Goal: Task Accomplishment & Management: Use online tool/utility

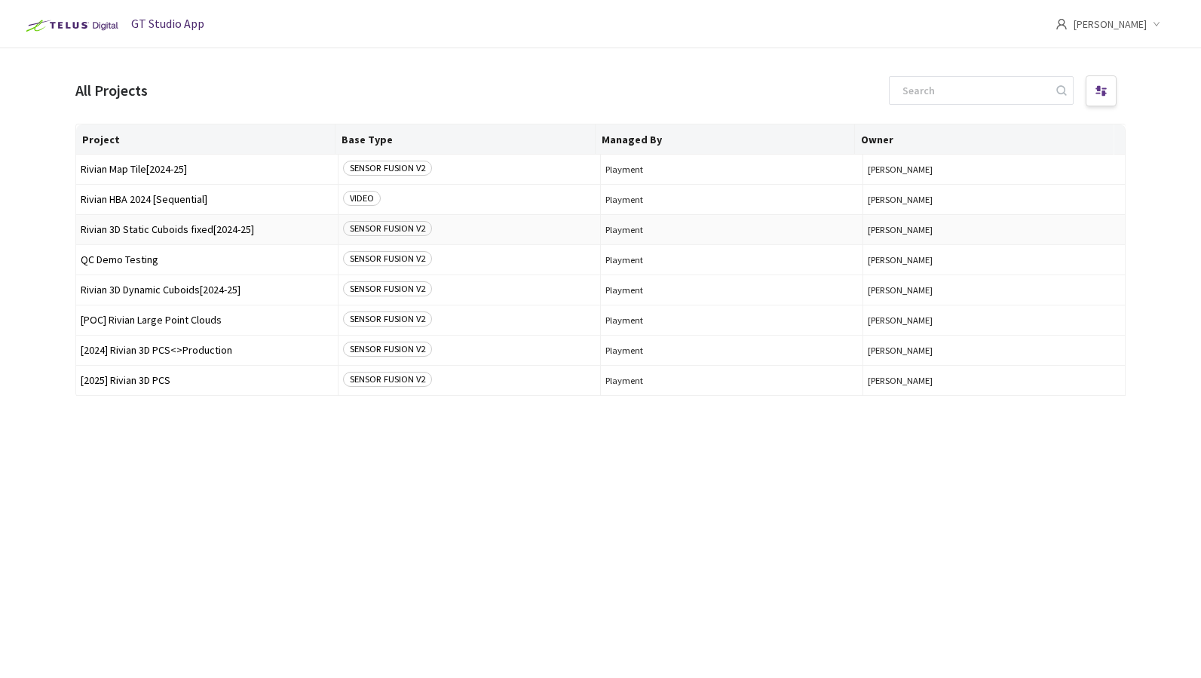
click at [145, 231] on span "Rivian 3D Static Cuboids fixed[2024-25]" at bounding box center [207, 229] width 253 height 11
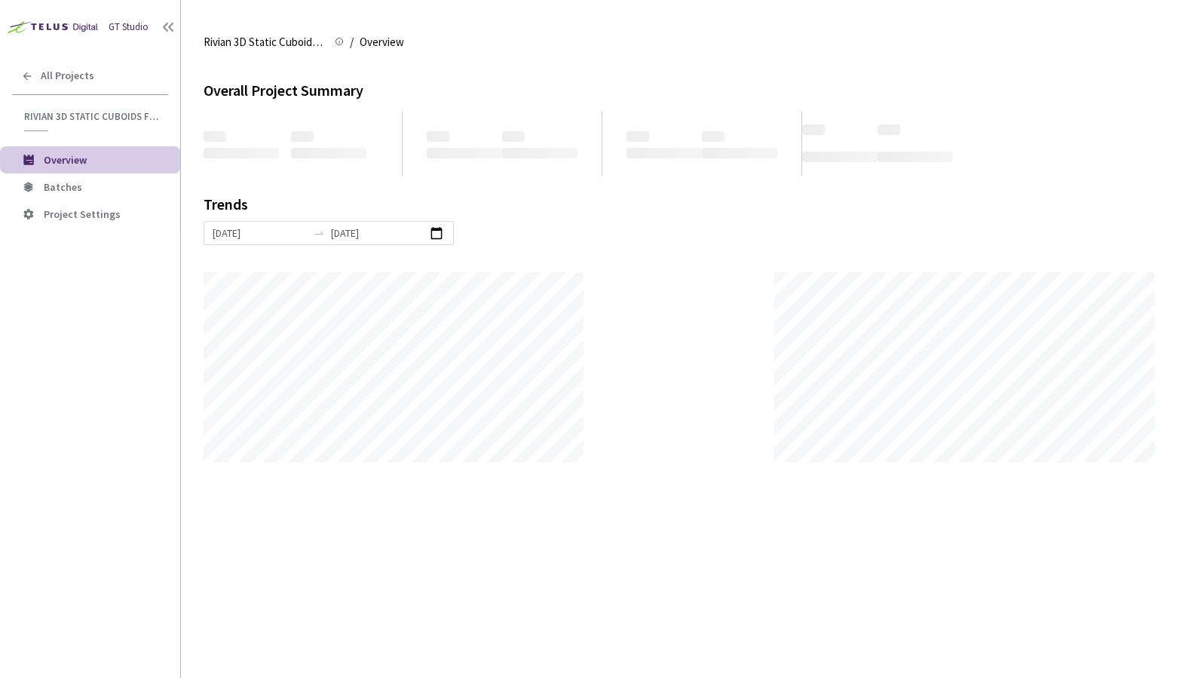
scroll to position [678, 1201]
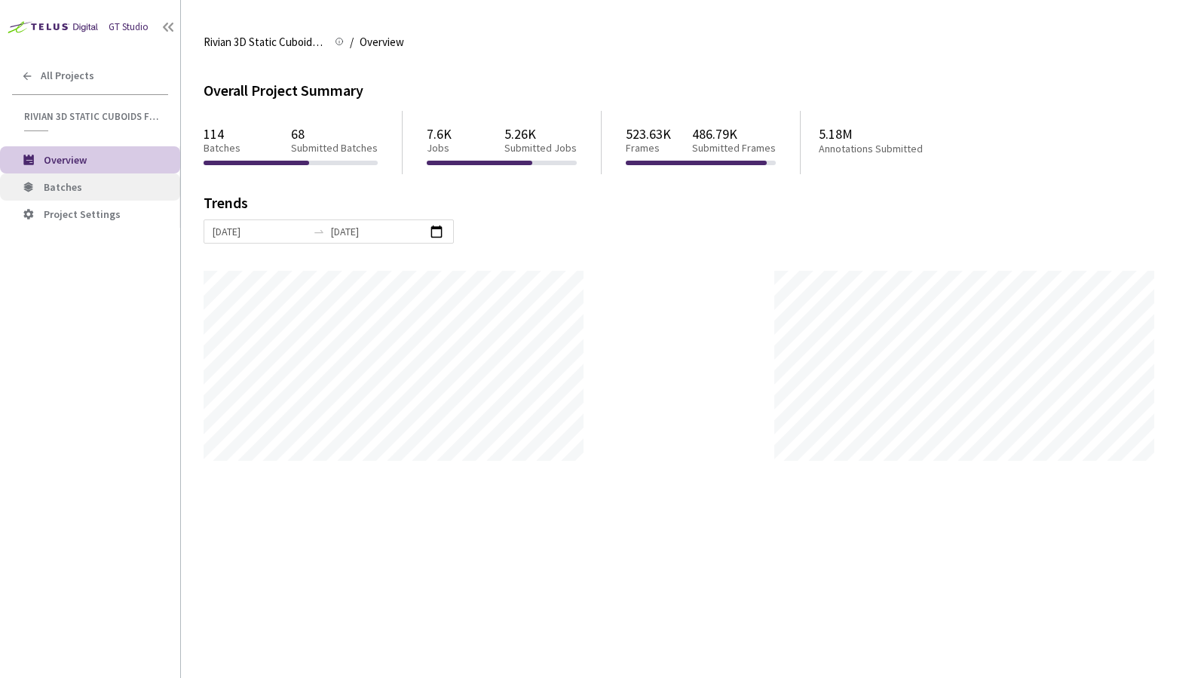
click at [63, 188] on span "Batches" at bounding box center [63, 187] width 38 height 14
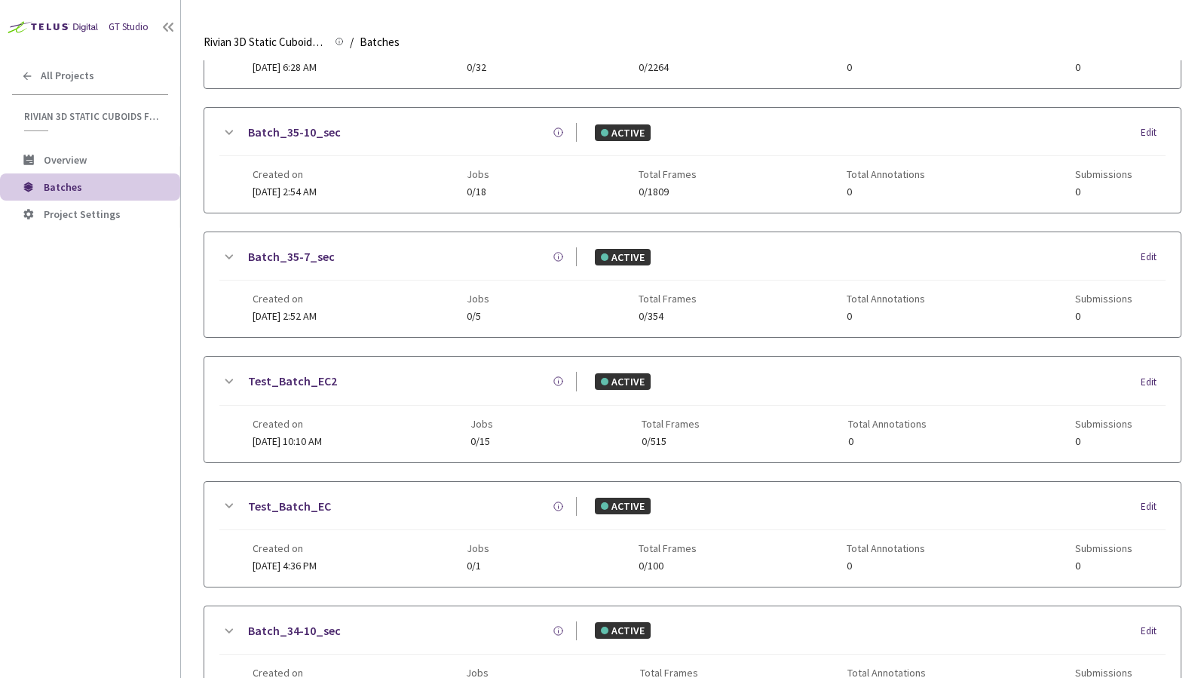
scroll to position [611, 0]
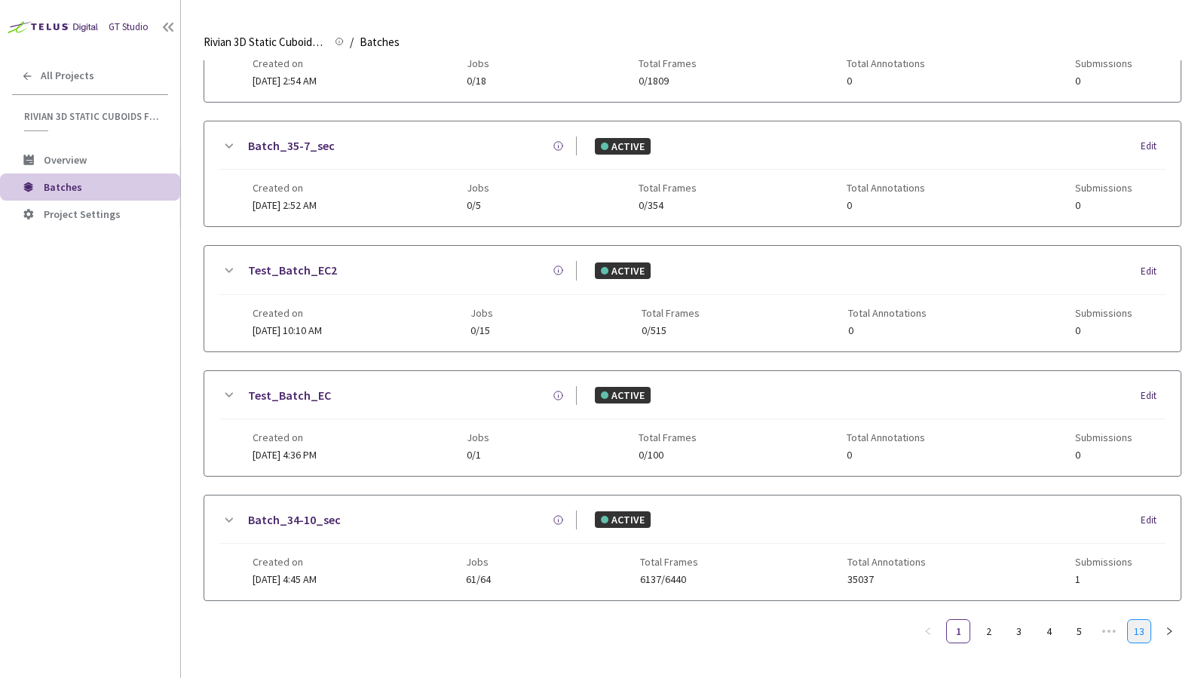
click at [1135, 633] on link "13" at bounding box center [1139, 631] width 23 height 23
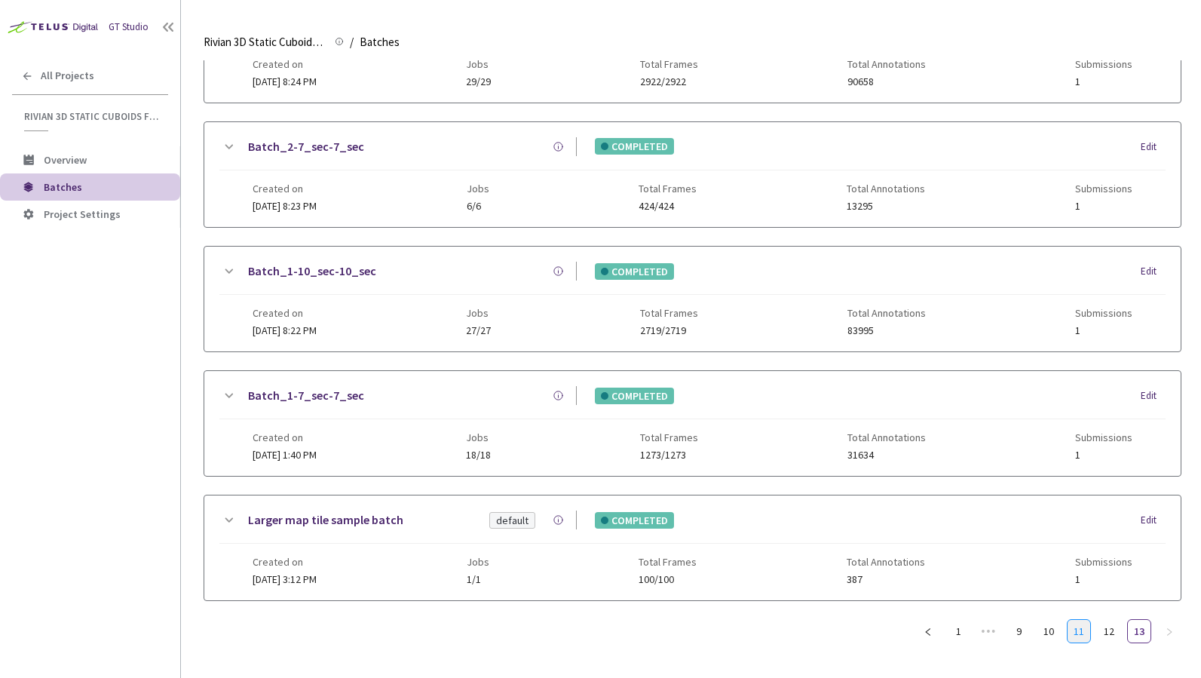
click at [1080, 636] on link "11" at bounding box center [1078, 631] width 23 height 23
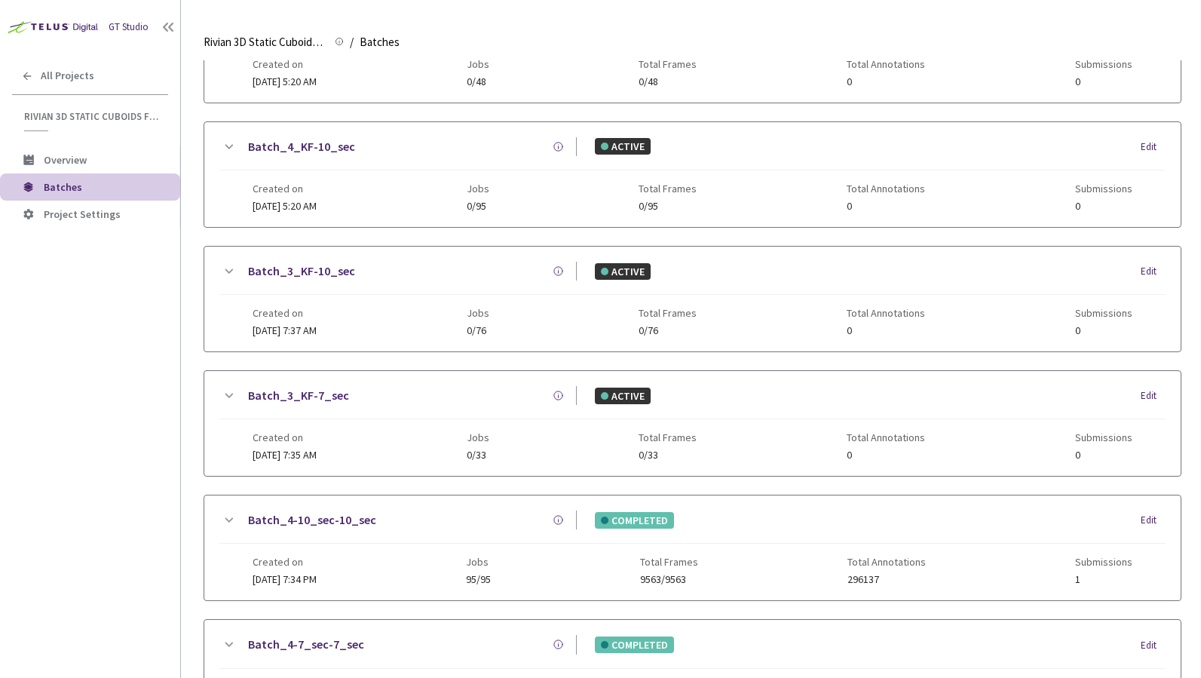
click at [1060, 638] on div "COMPLETED Edit" at bounding box center [871, 644] width 589 height 17
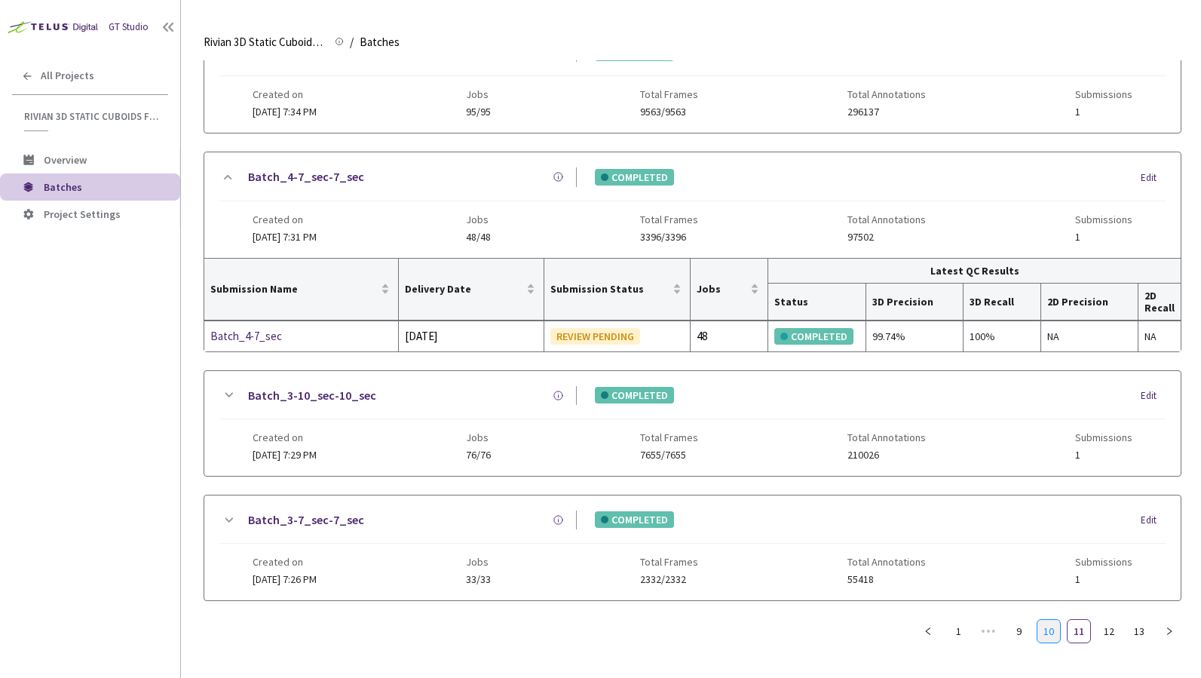
click at [1037, 630] on link "10" at bounding box center [1048, 631] width 23 height 23
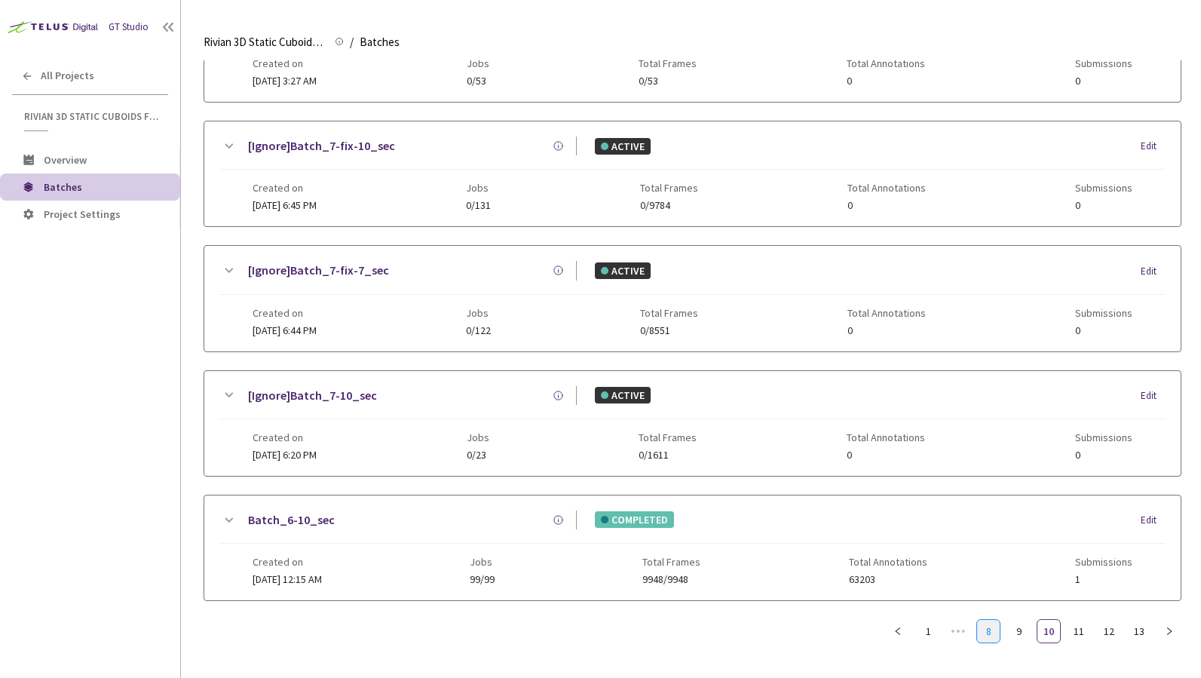
click at [990, 636] on link "8" at bounding box center [988, 631] width 23 height 23
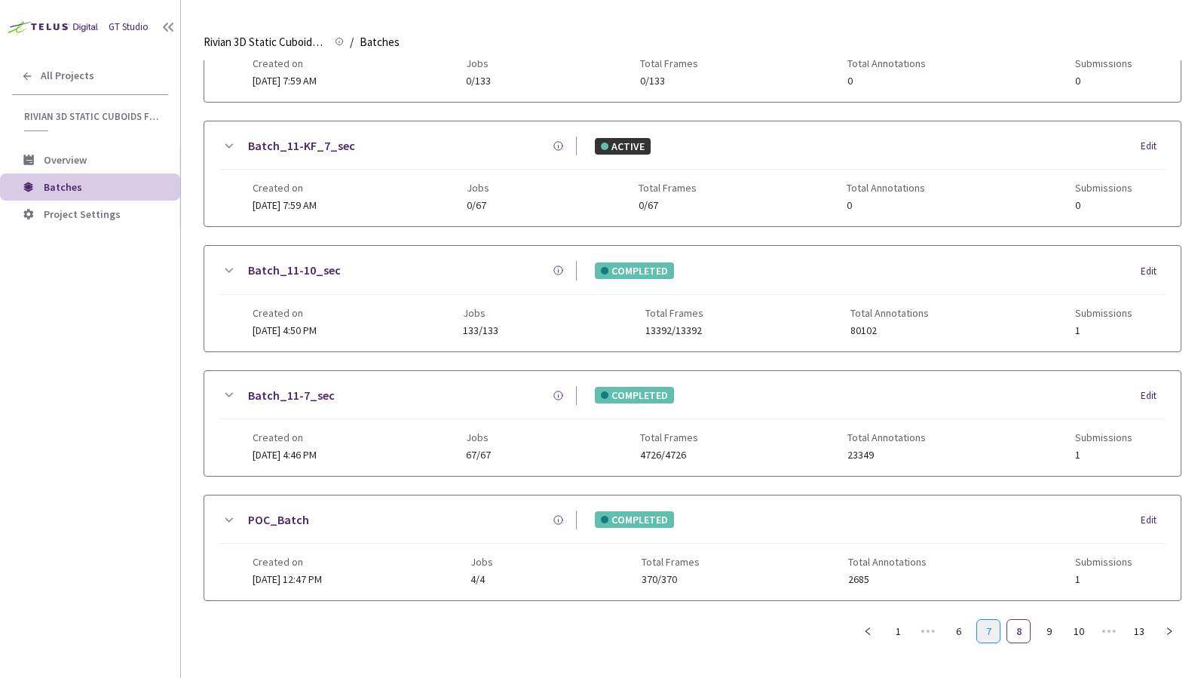
click at [978, 629] on link "7" at bounding box center [988, 631] width 23 height 23
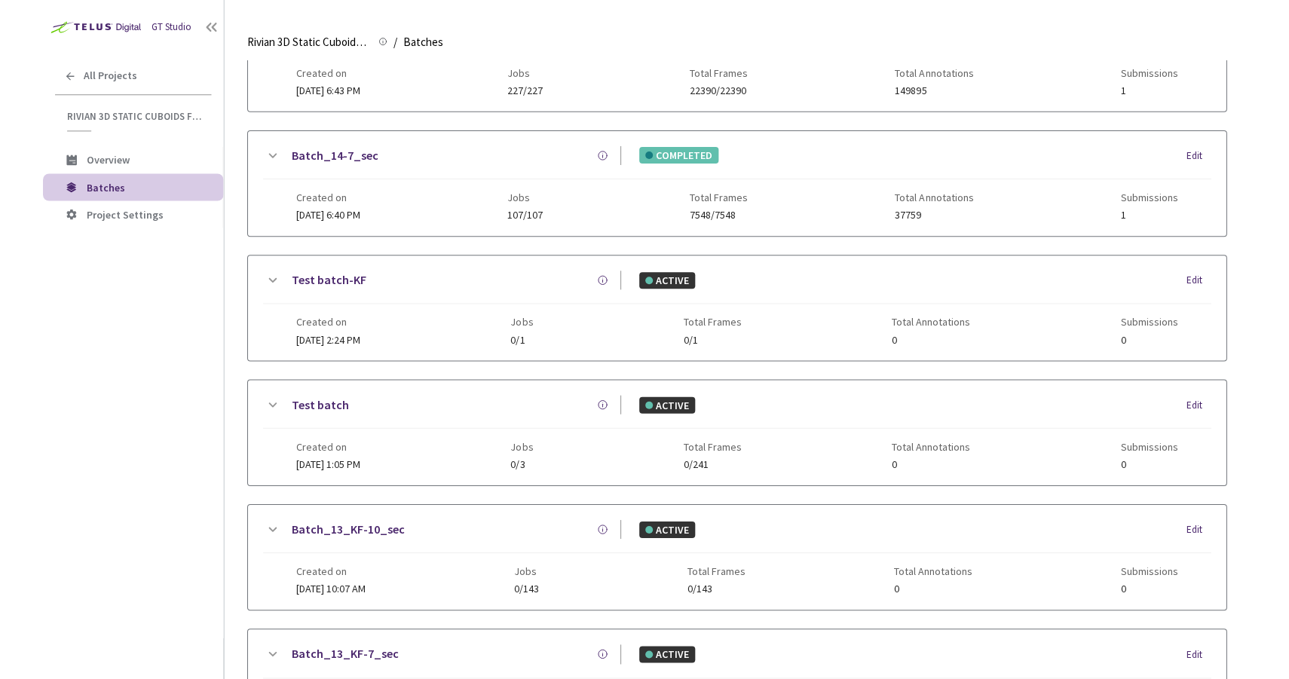
scroll to position [0, 0]
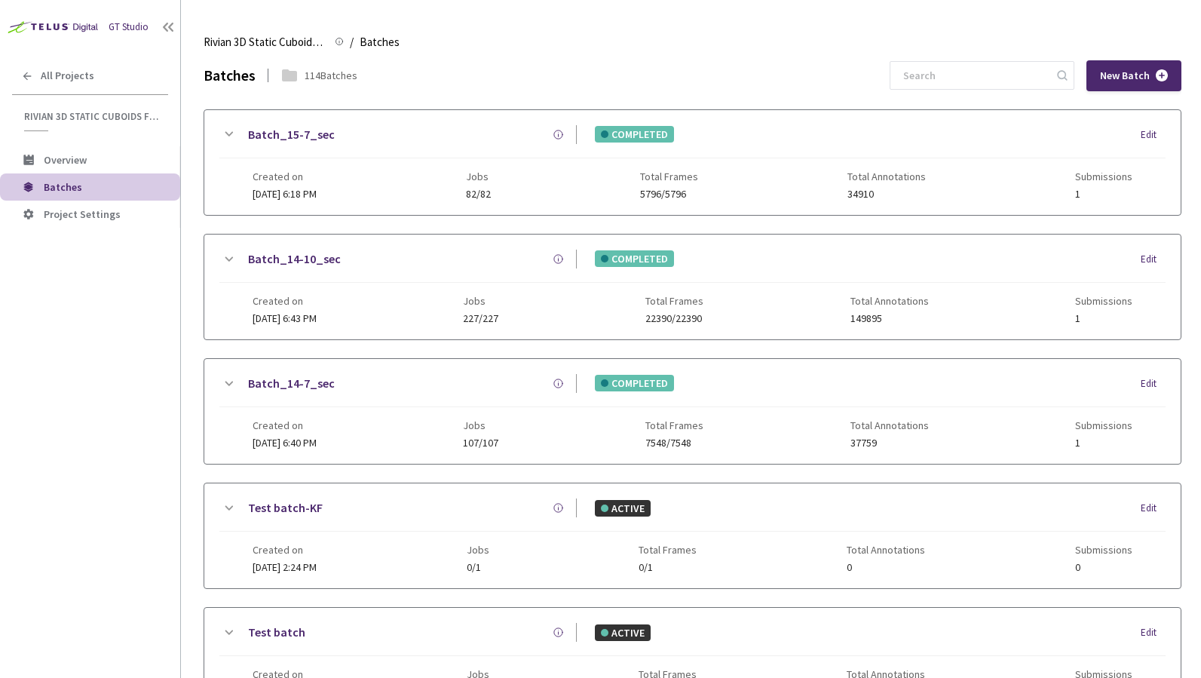
click at [296, 383] on link "Batch_14-7_sec" at bounding box center [291, 383] width 87 height 19
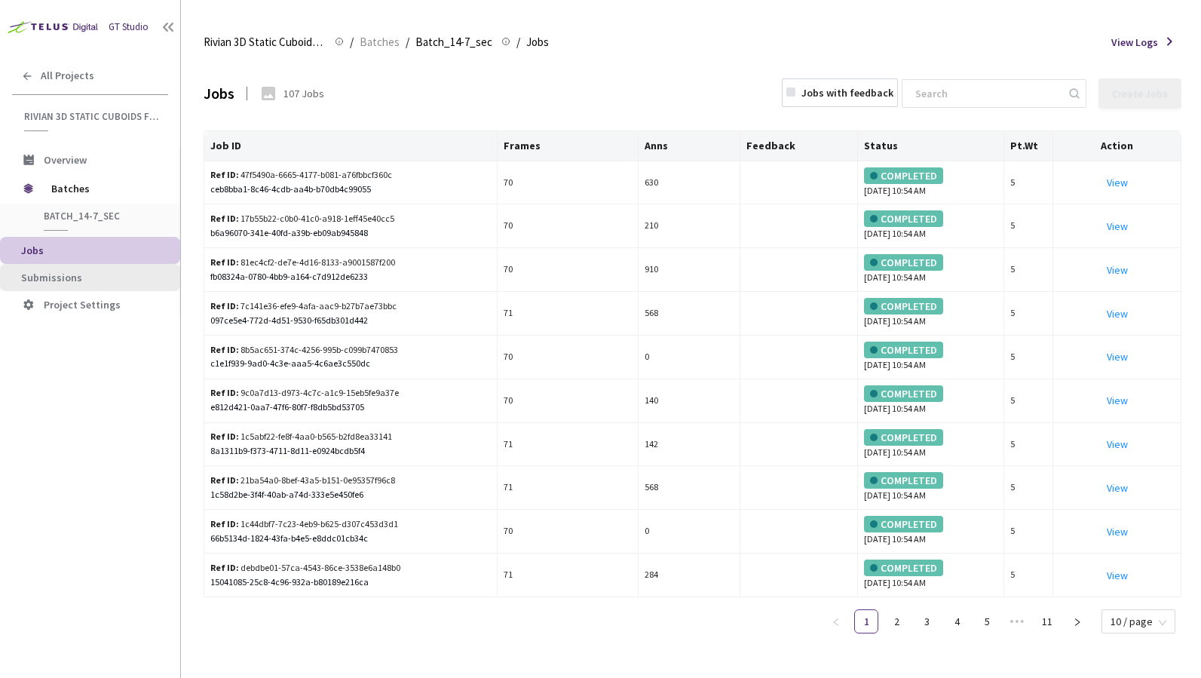
click at [94, 273] on span "Submissions" at bounding box center [94, 277] width 147 height 13
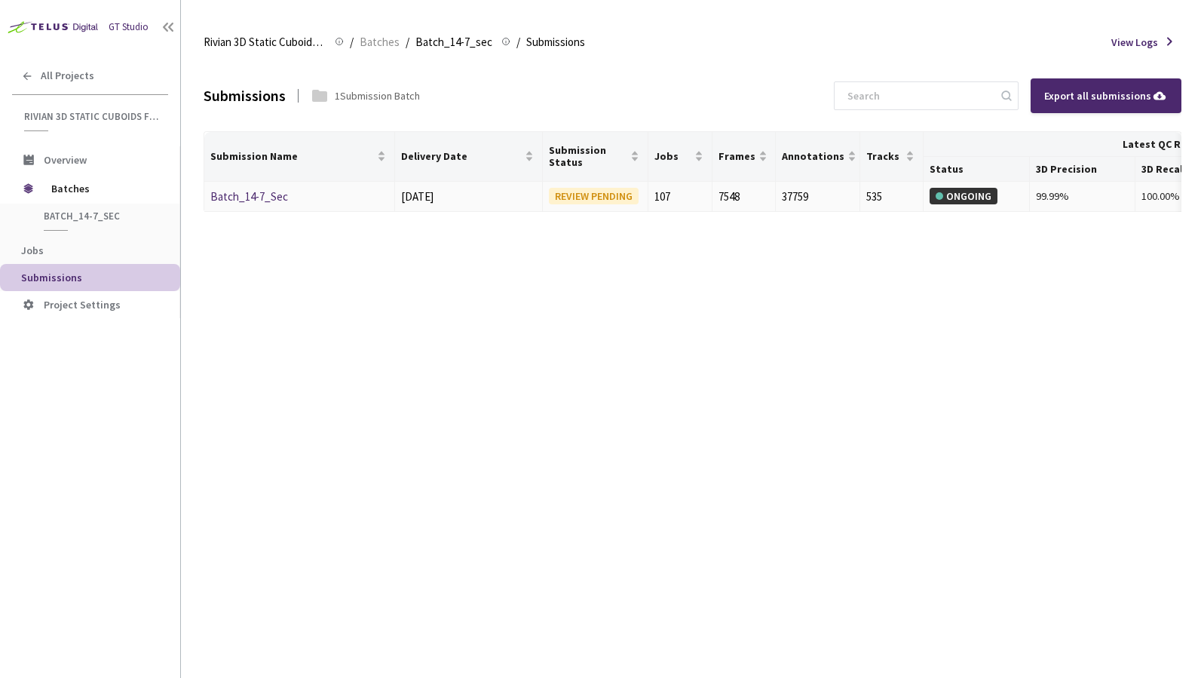
click at [248, 200] on link "Batch_14-7_Sec" at bounding box center [249, 196] width 78 height 14
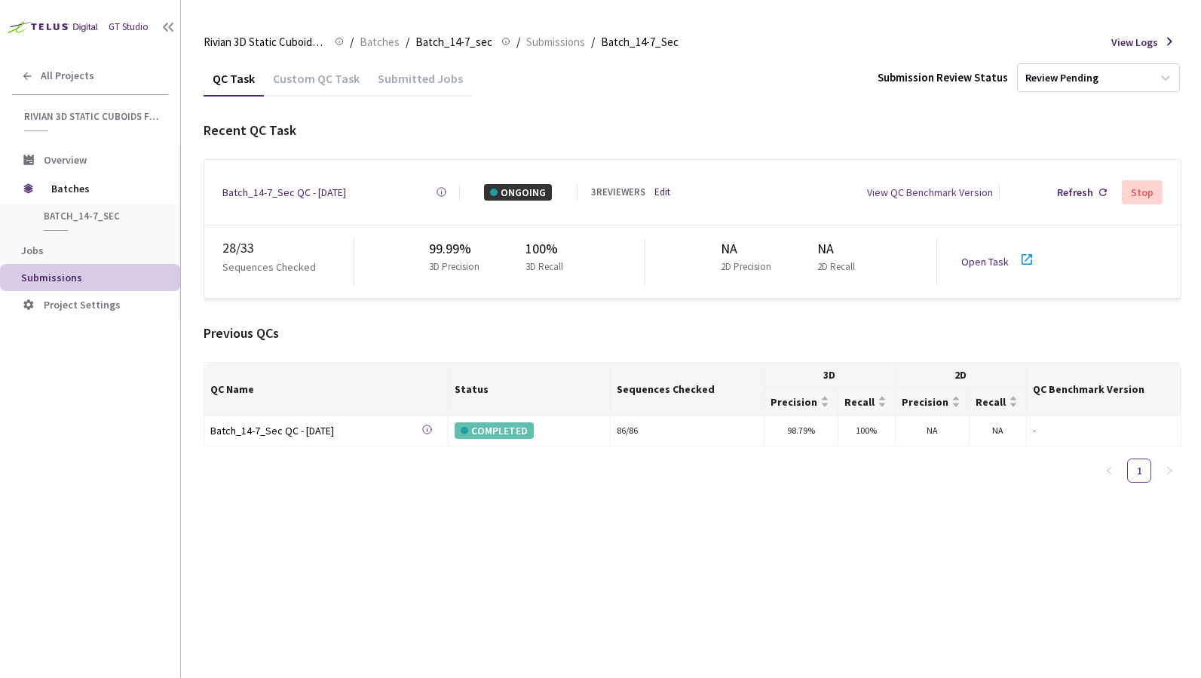
click at [970, 255] on link "Open Task" at bounding box center [984, 262] width 47 height 14
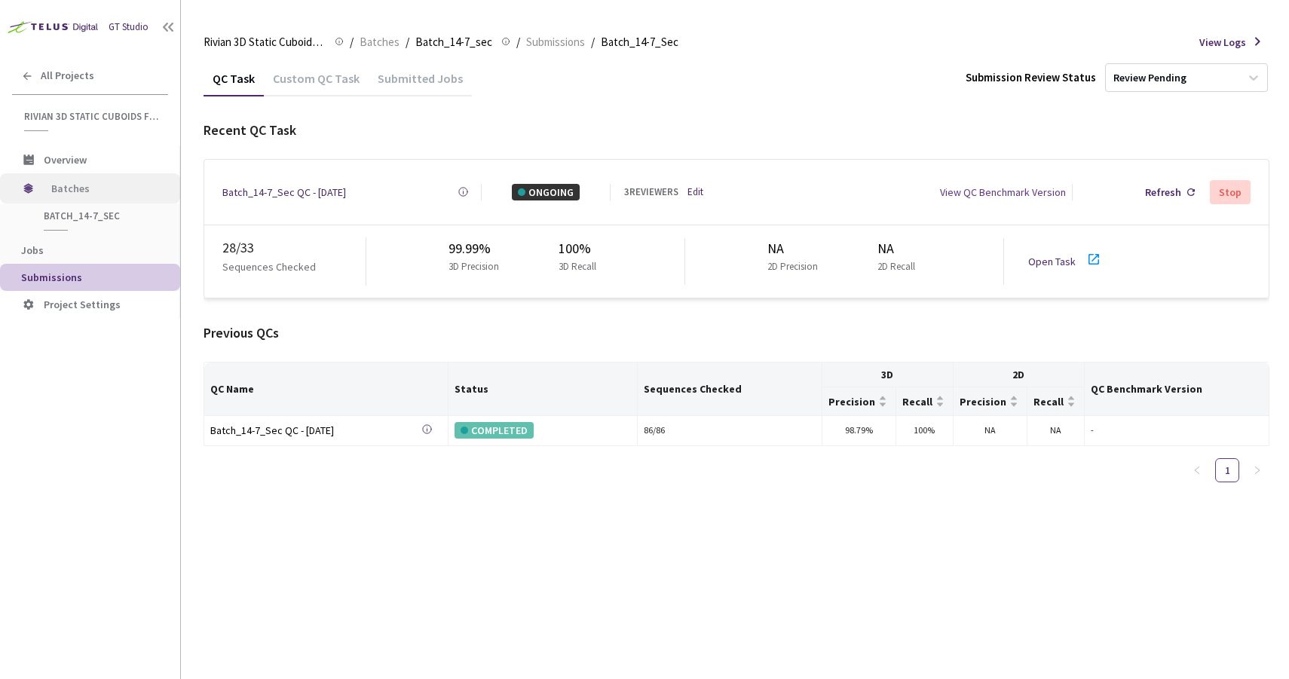
click at [78, 194] on span "Batches" at bounding box center [102, 188] width 103 height 30
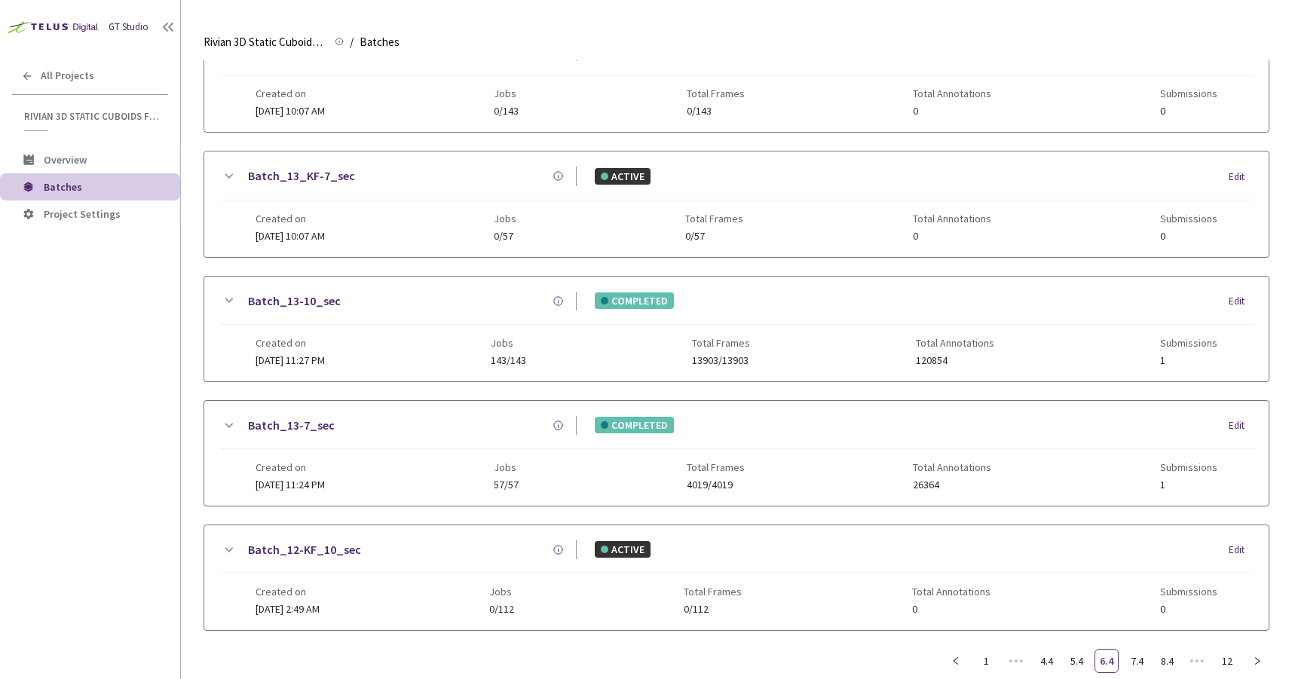
scroll to position [745, 0]
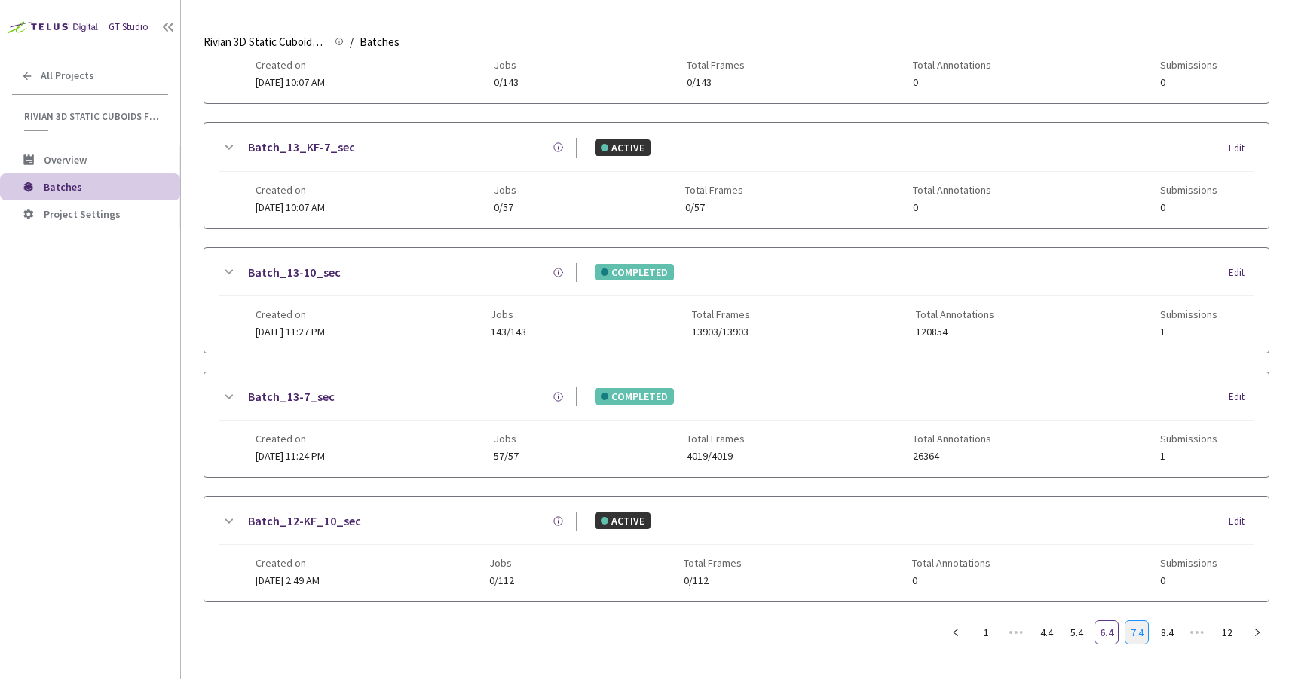
click at [1138, 626] on link "7.4" at bounding box center [1137, 632] width 23 height 23
click at [1159, 624] on link "8.4" at bounding box center [1167, 632] width 23 height 23
click at [1171, 622] on link "8.4" at bounding box center [1167, 632] width 23 height 23
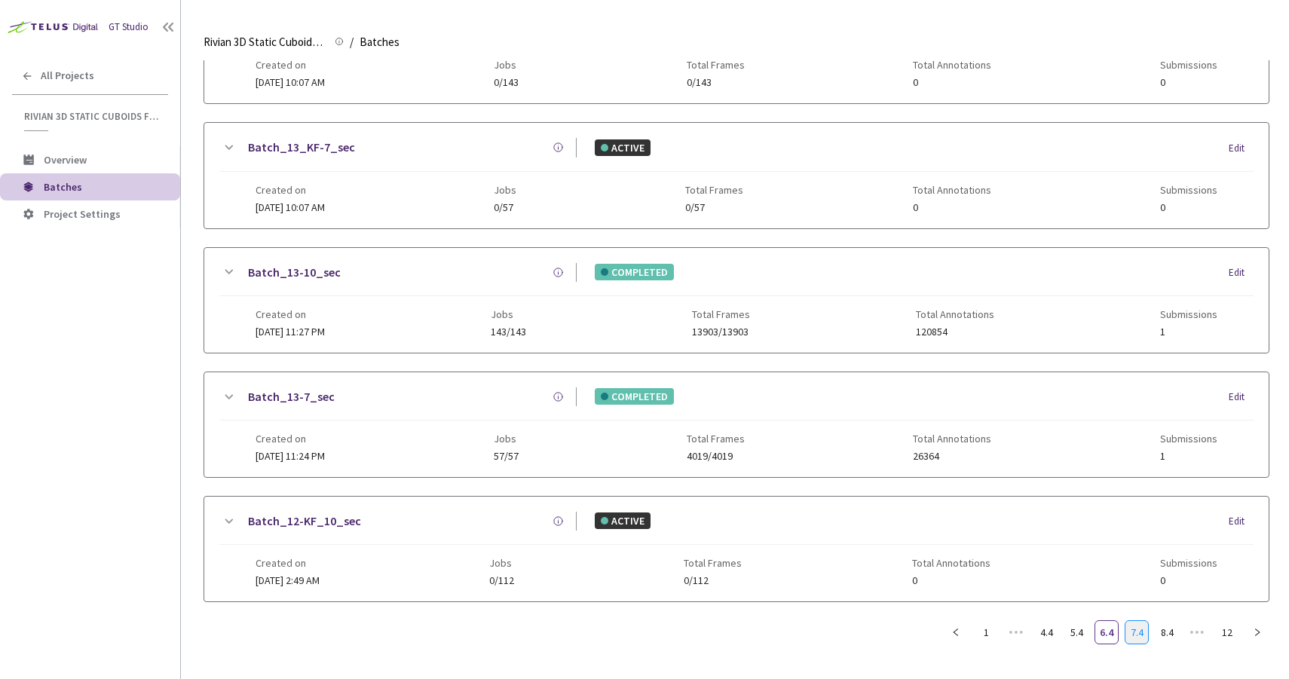
click at [1134, 621] on link "7.4" at bounding box center [1137, 632] width 23 height 23
click at [1200, 621] on link "12" at bounding box center [1227, 632] width 23 height 23
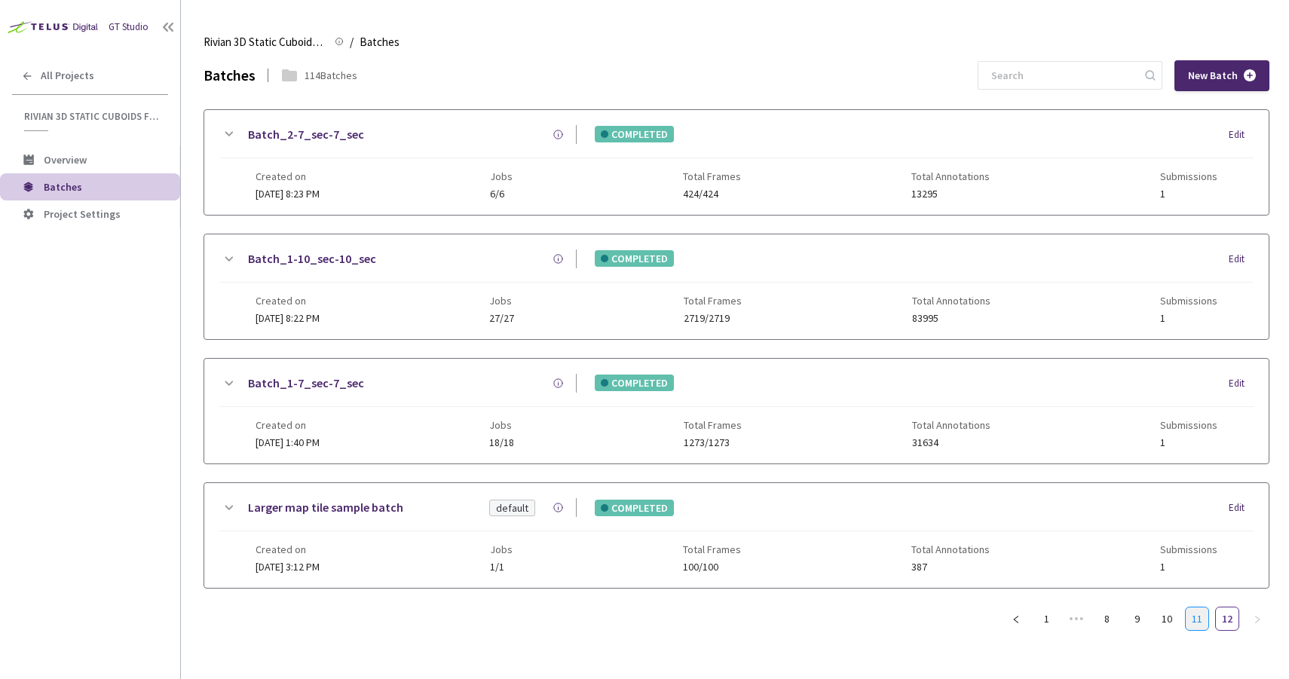
click at [1196, 620] on link "11" at bounding box center [1197, 619] width 23 height 23
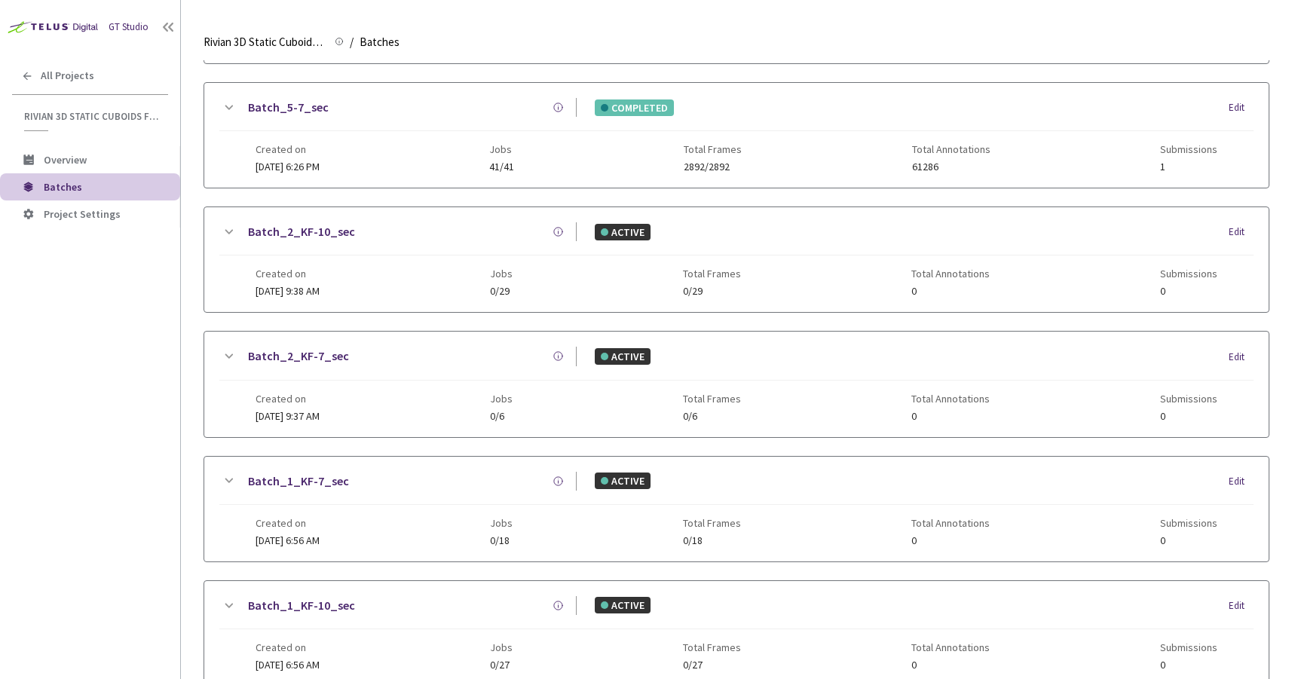
scroll to position [734, 0]
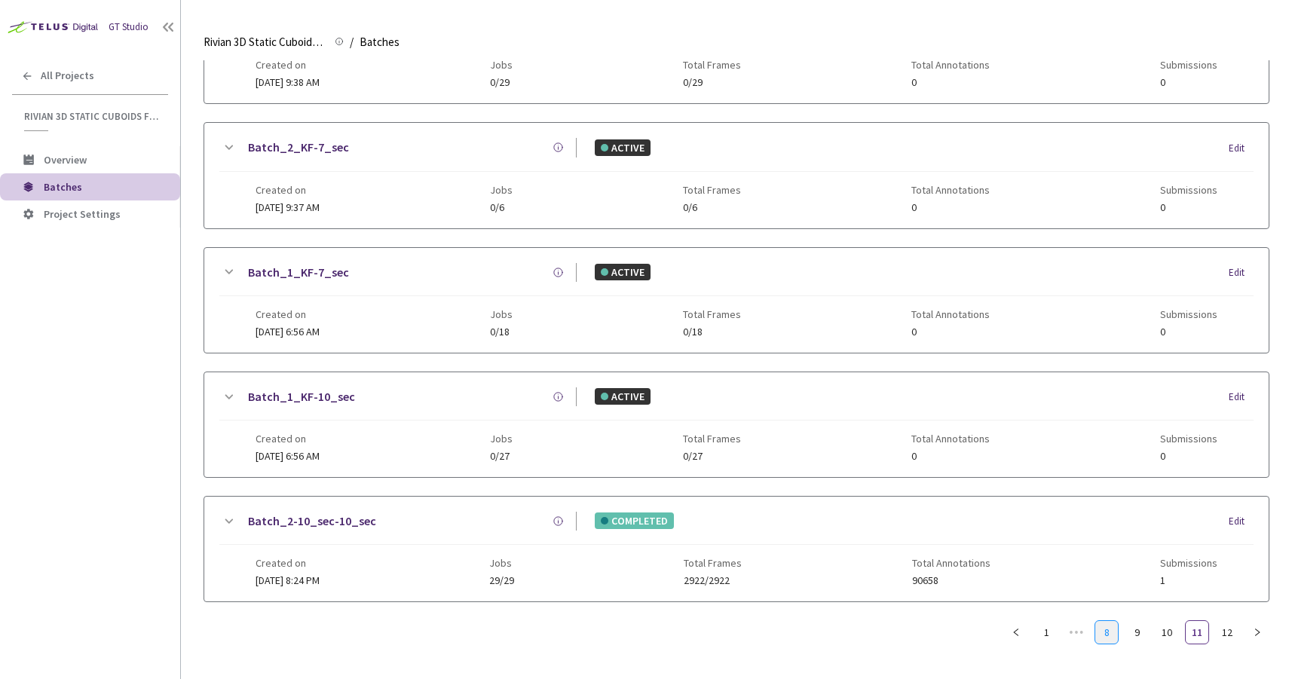
click at [1109, 633] on link "8" at bounding box center [1106, 632] width 23 height 23
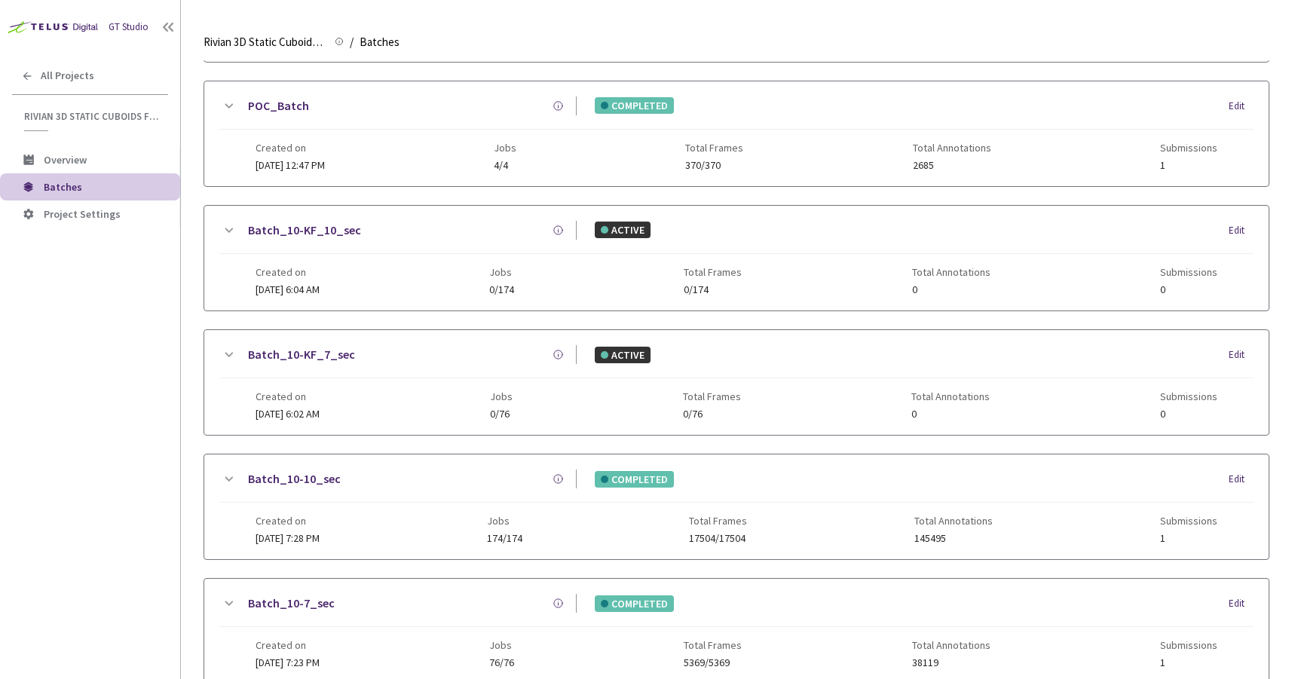
scroll to position [90, 0]
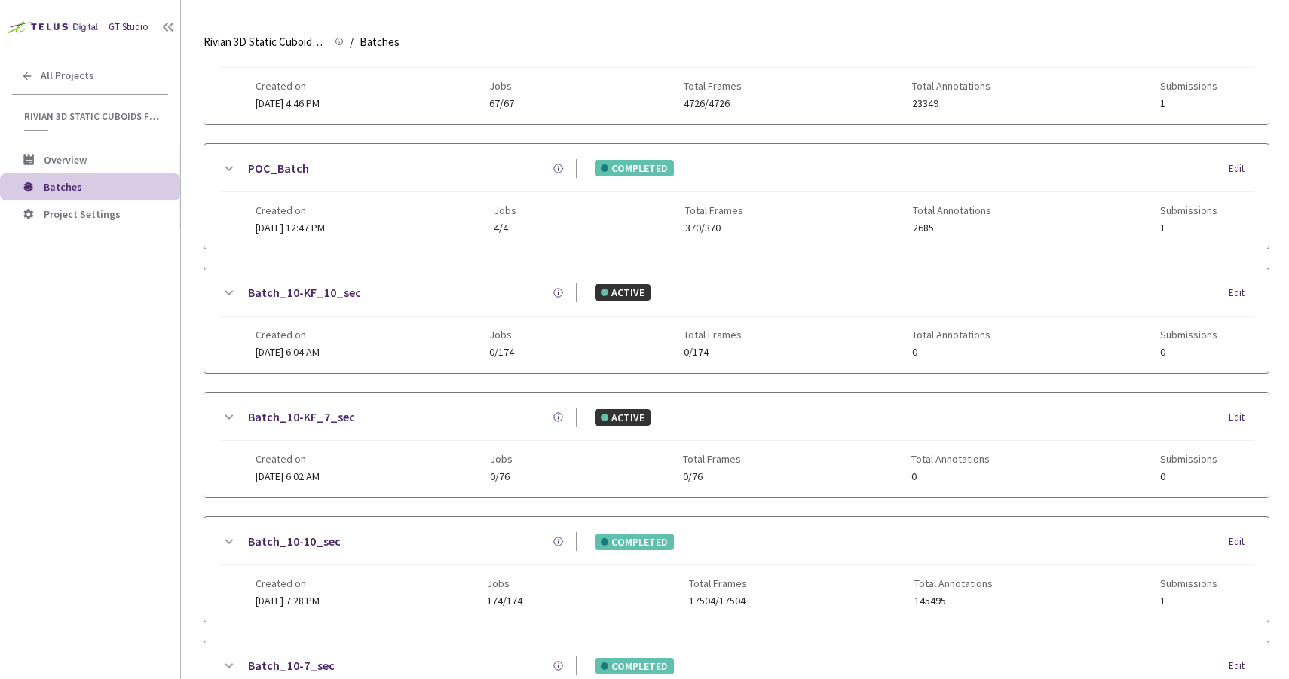
click at [235, 417] on icon at bounding box center [228, 418] width 18 height 18
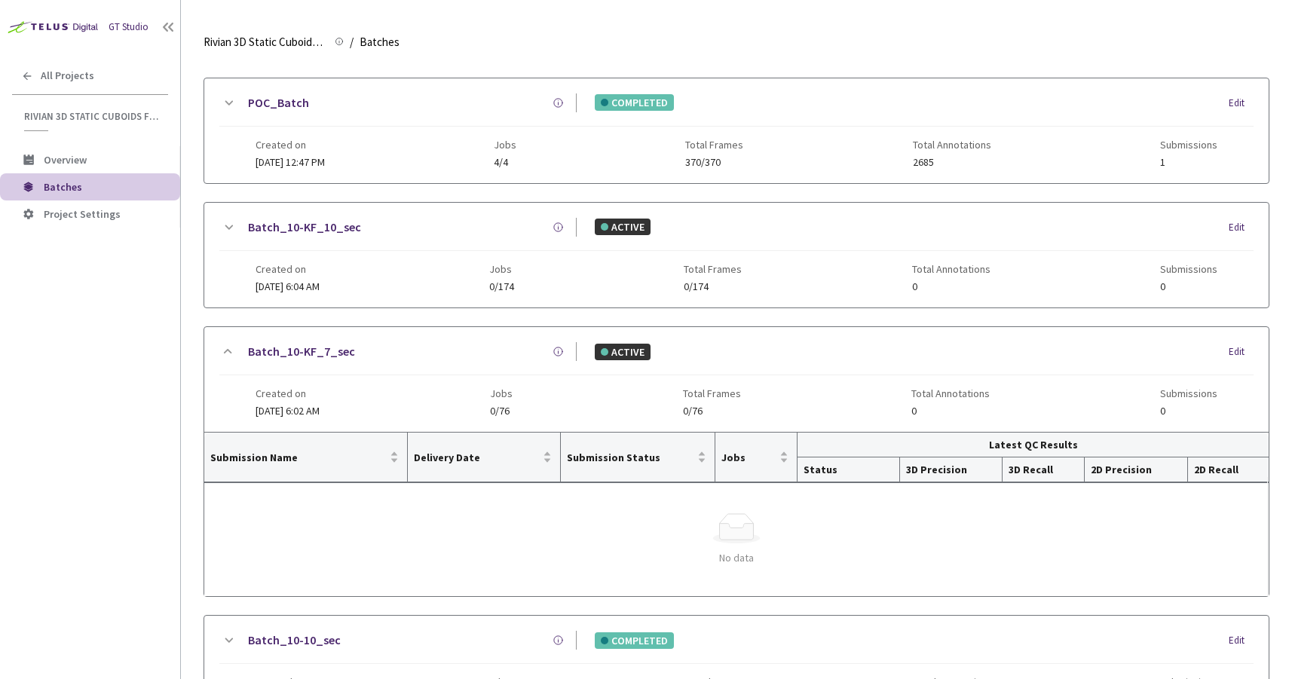
scroll to position [169, 0]
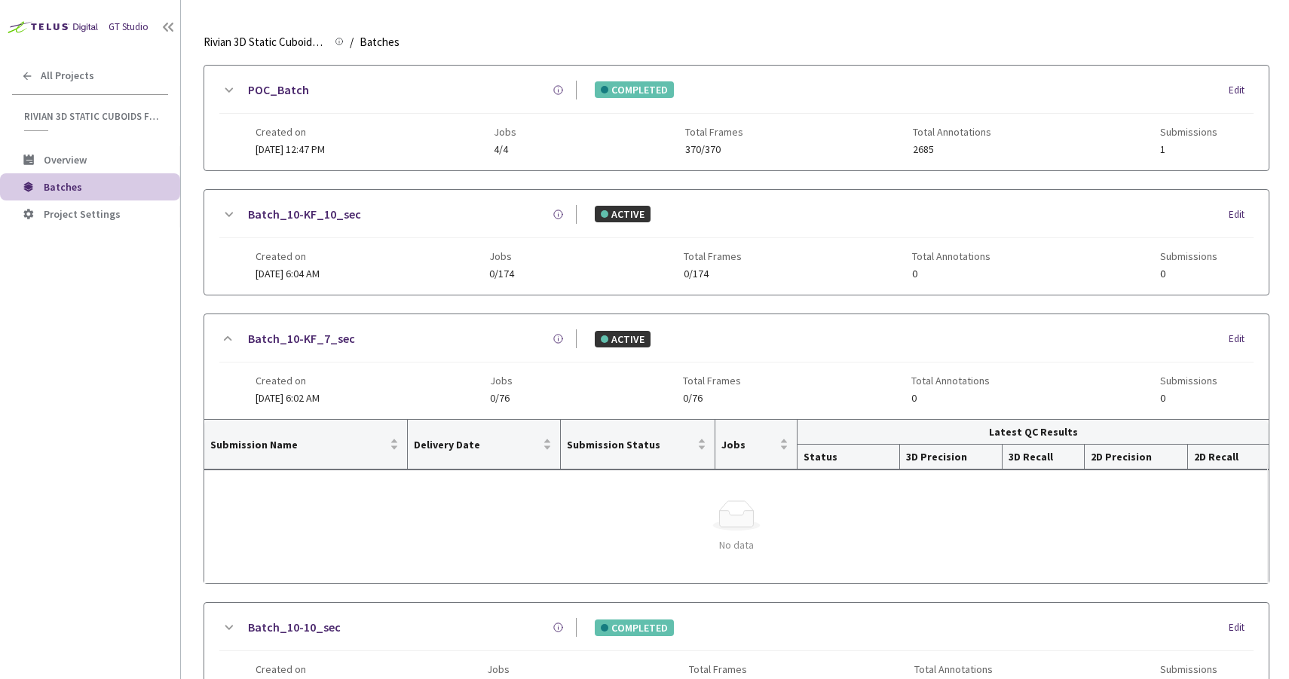
click at [232, 334] on icon at bounding box center [228, 338] width 18 height 18
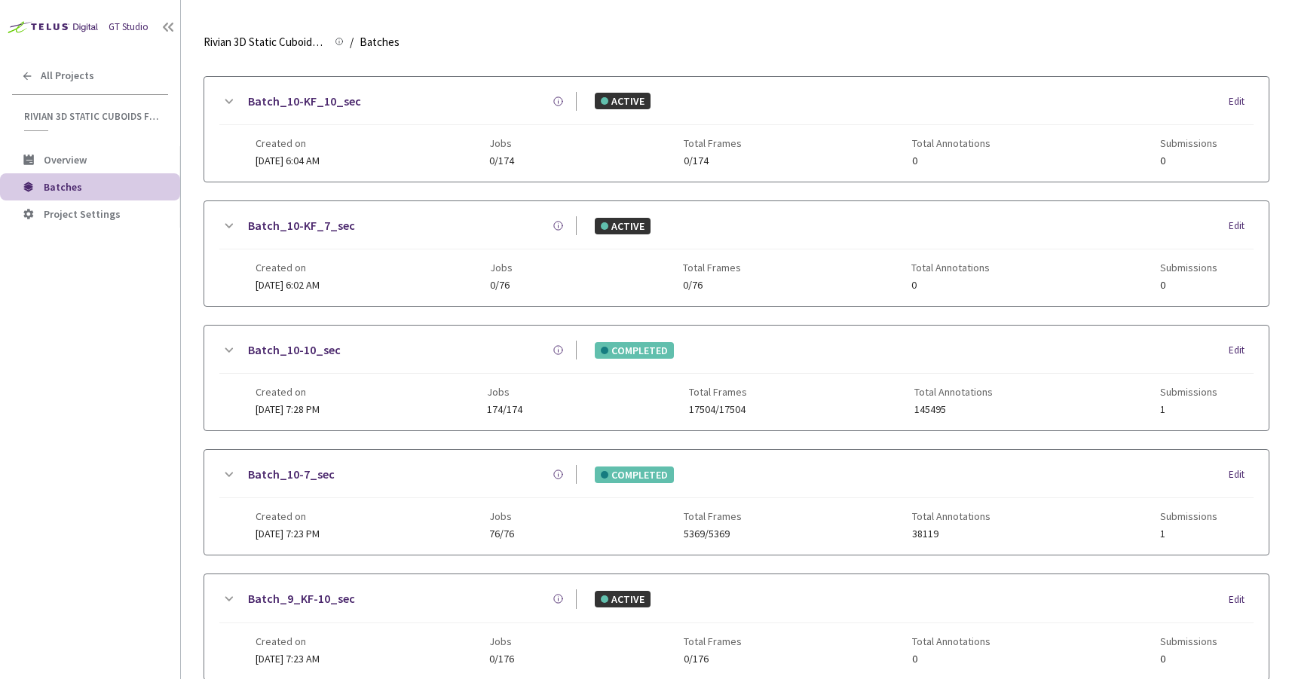
scroll to position [301, 0]
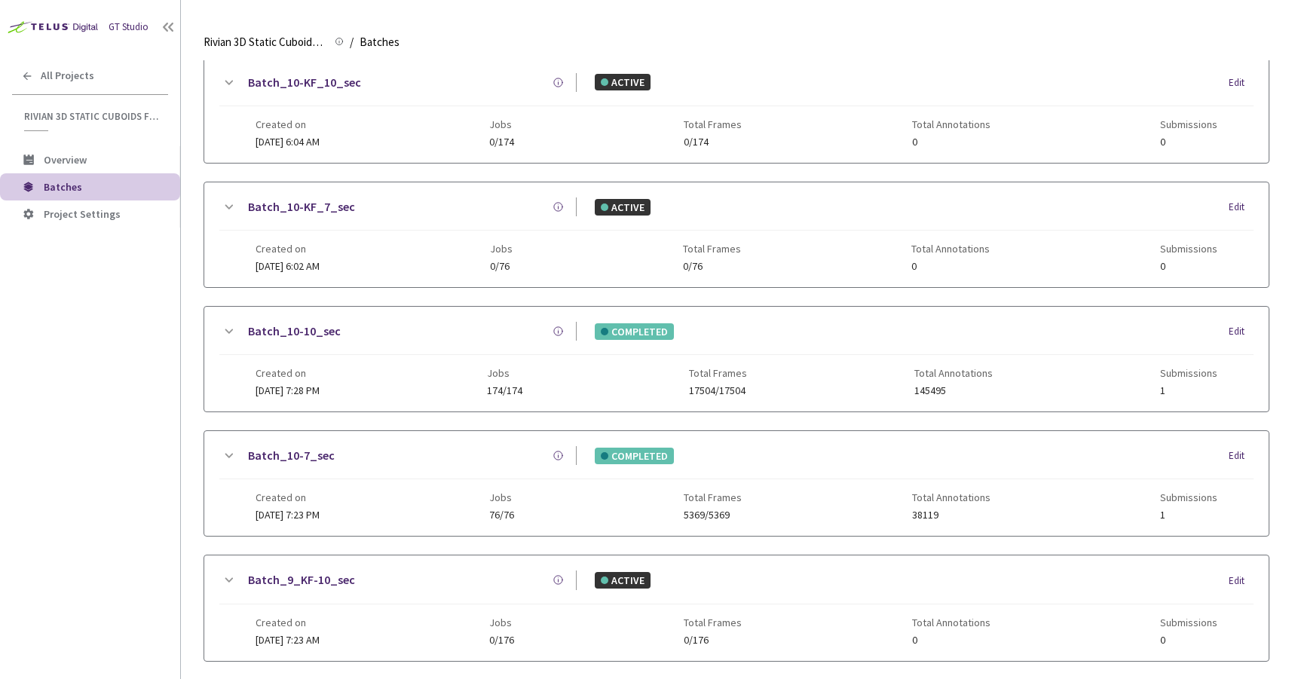
click at [227, 453] on icon at bounding box center [228, 456] width 18 height 18
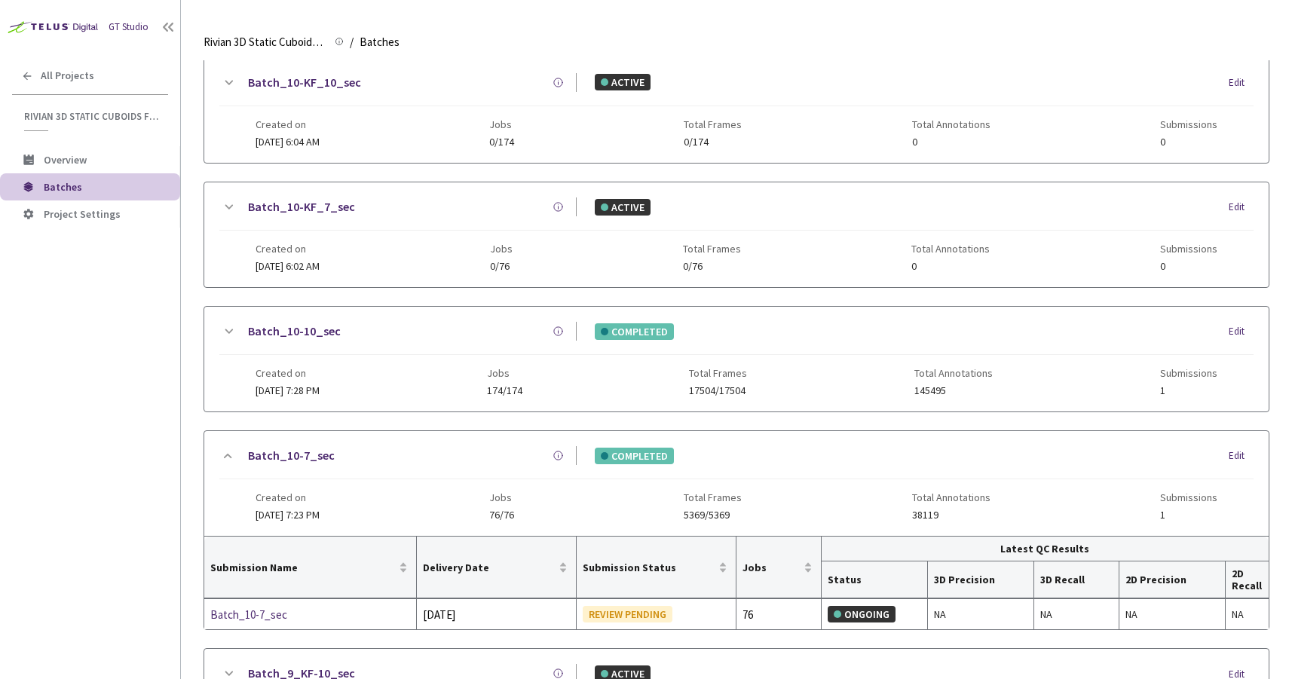
click at [227, 453] on icon at bounding box center [228, 456] width 18 height 18
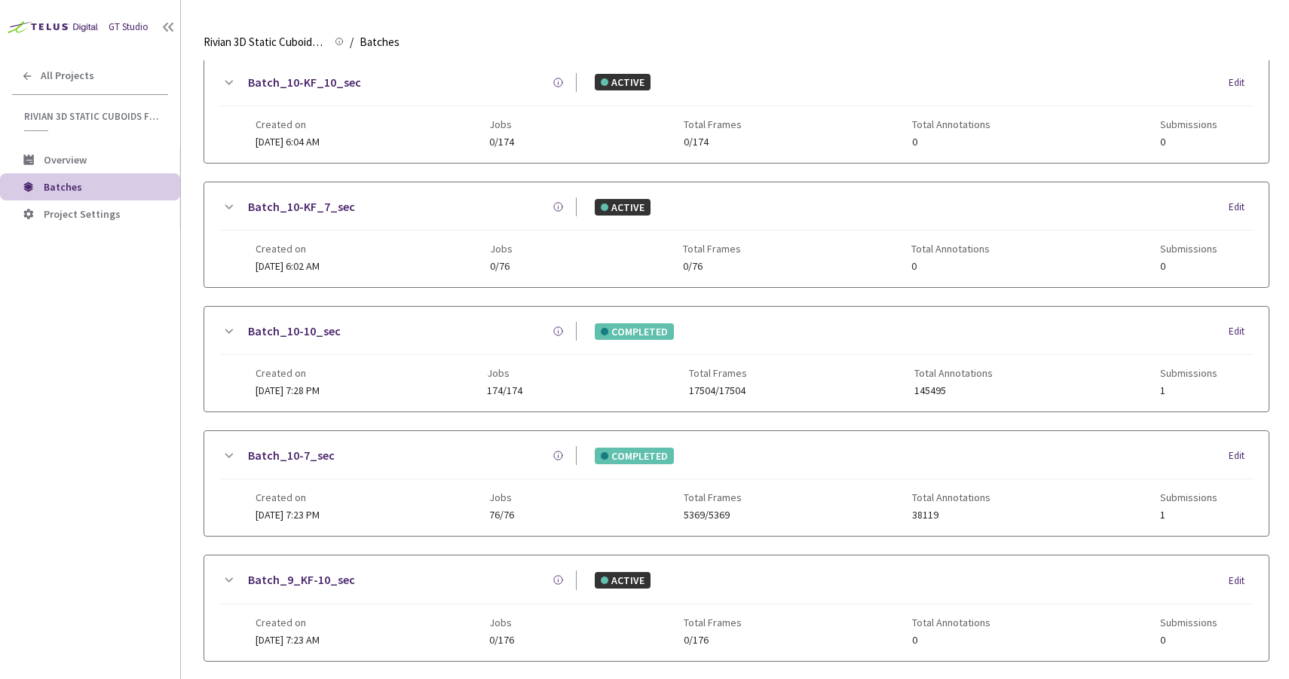
click at [275, 460] on link "Batch_10-7_sec" at bounding box center [291, 455] width 87 height 19
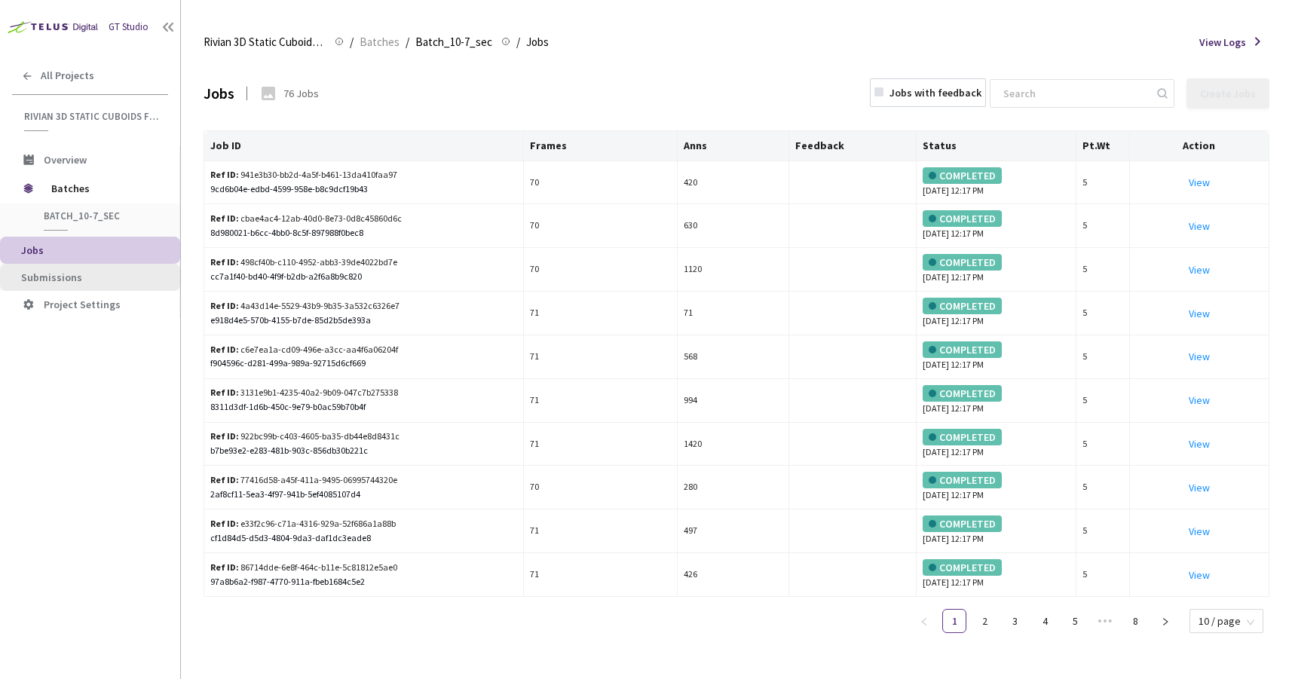
click at [98, 280] on span "Submissions" at bounding box center [94, 277] width 147 height 13
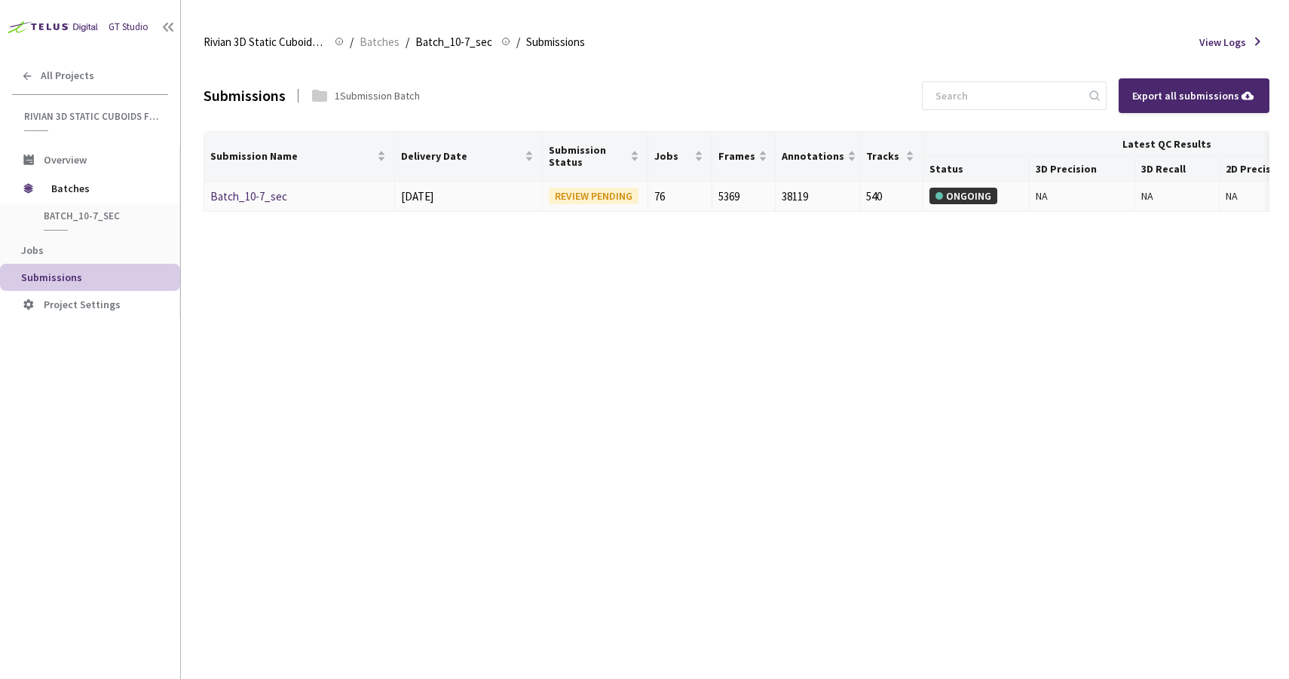
click at [238, 198] on link "Batch_10-7_sec" at bounding box center [248, 196] width 77 height 14
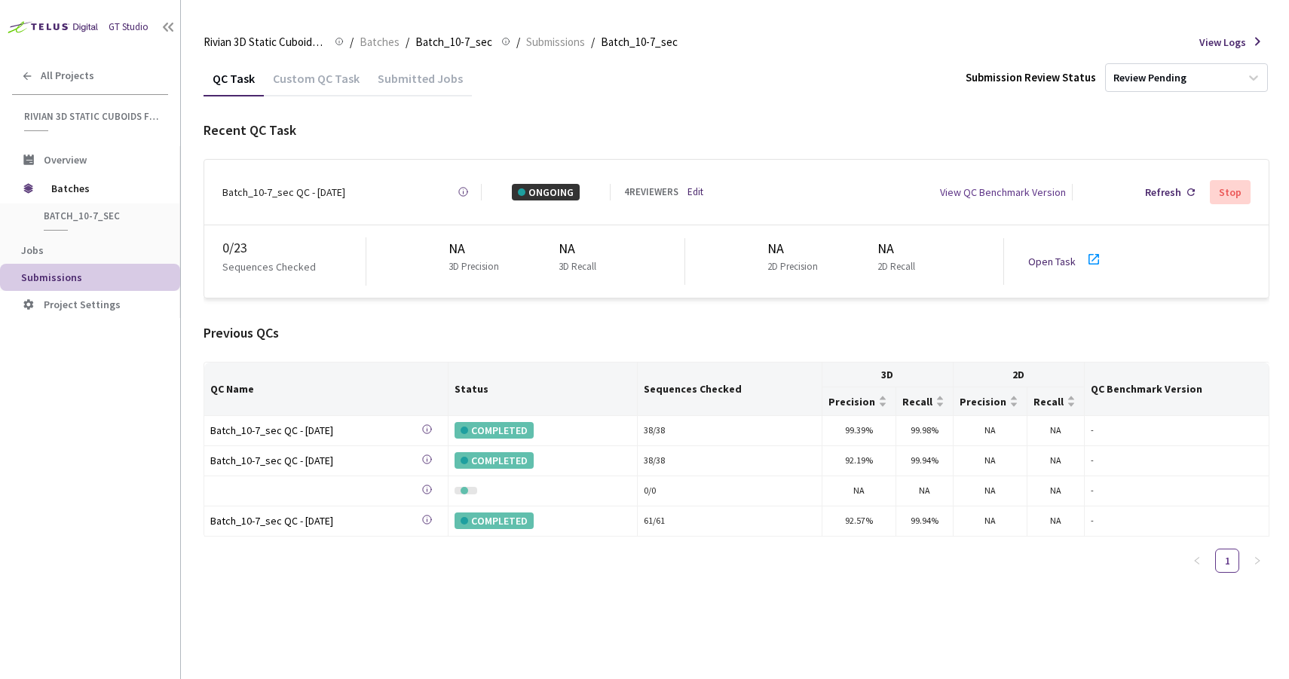
click at [1055, 257] on link "Open Task" at bounding box center [1051, 262] width 47 height 14
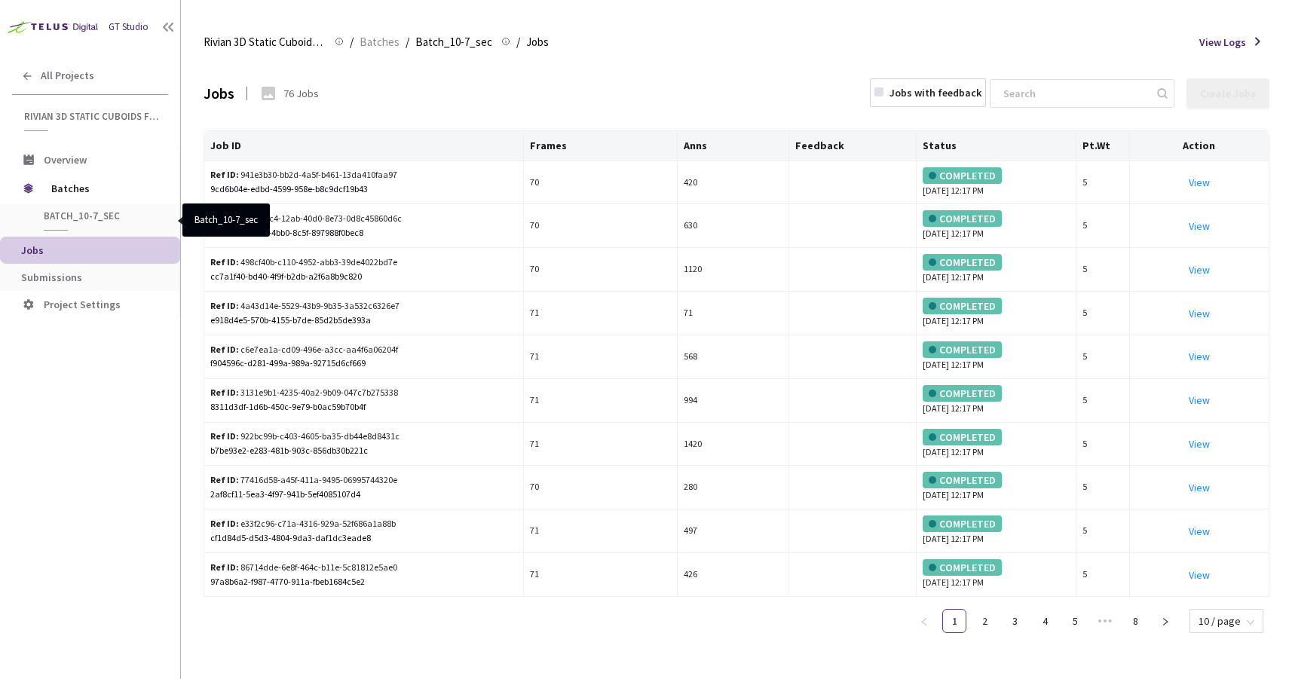
click at [84, 216] on span "Batch_10-7_sec" at bounding box center [100, 216] width 112 height 13
click at [75, 188] on span "Batches" at bounding box center [102, 188] width 103 height 30
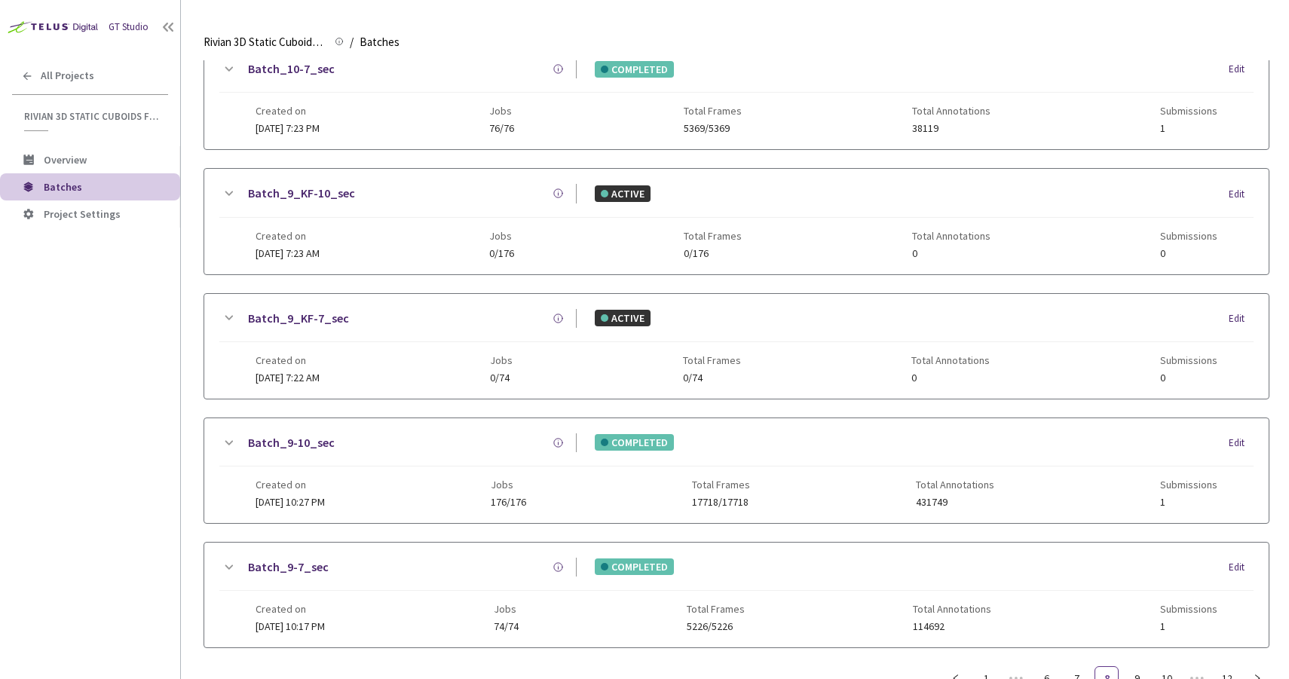
scroll to position [745, 0]
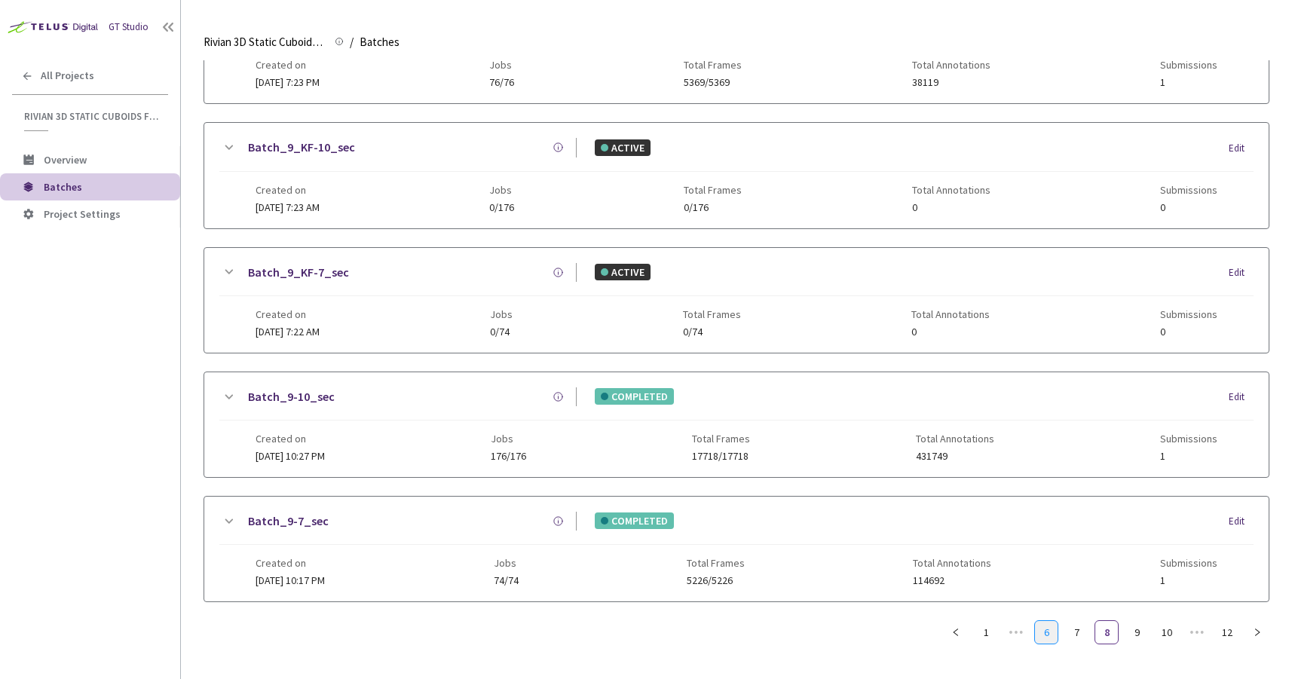
click at [1049, 623] on link "6" at bounding box center [1046, 632] width 23 height 23
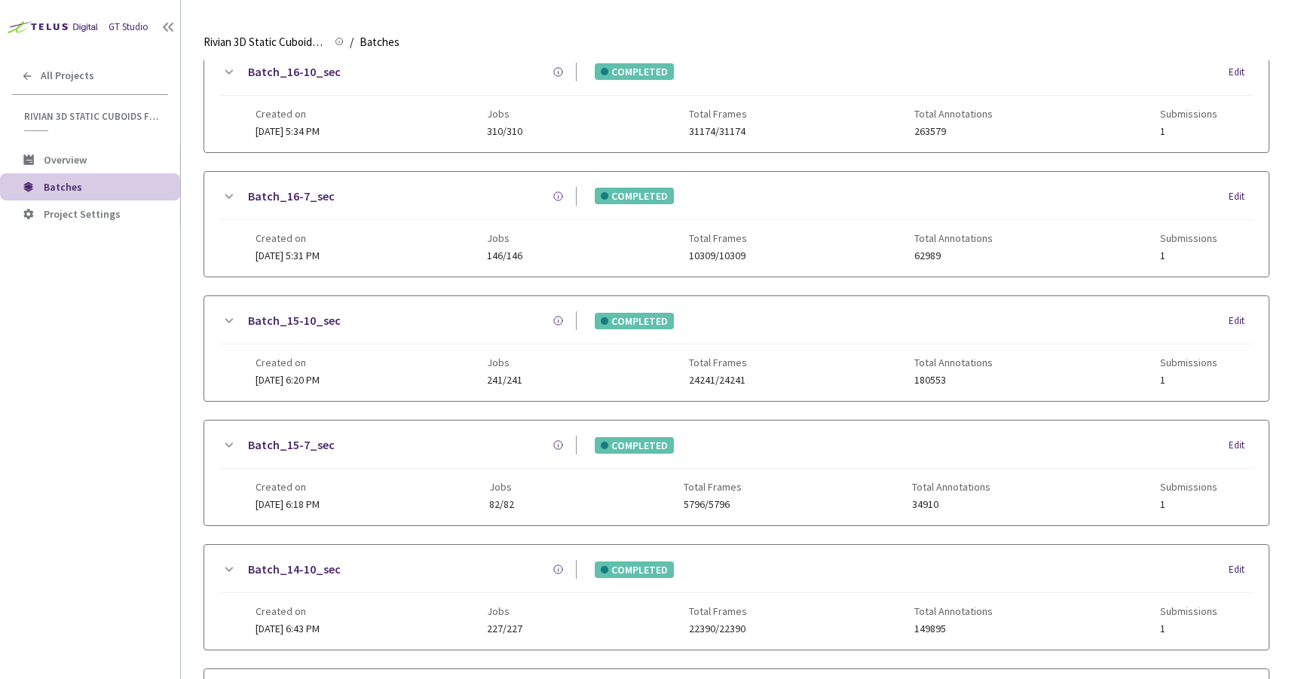
scroll to position [311, 0]
click at [310, 443] on link "Batch_14-10_sec" at bounding box center [294, 445] width 93 height 19
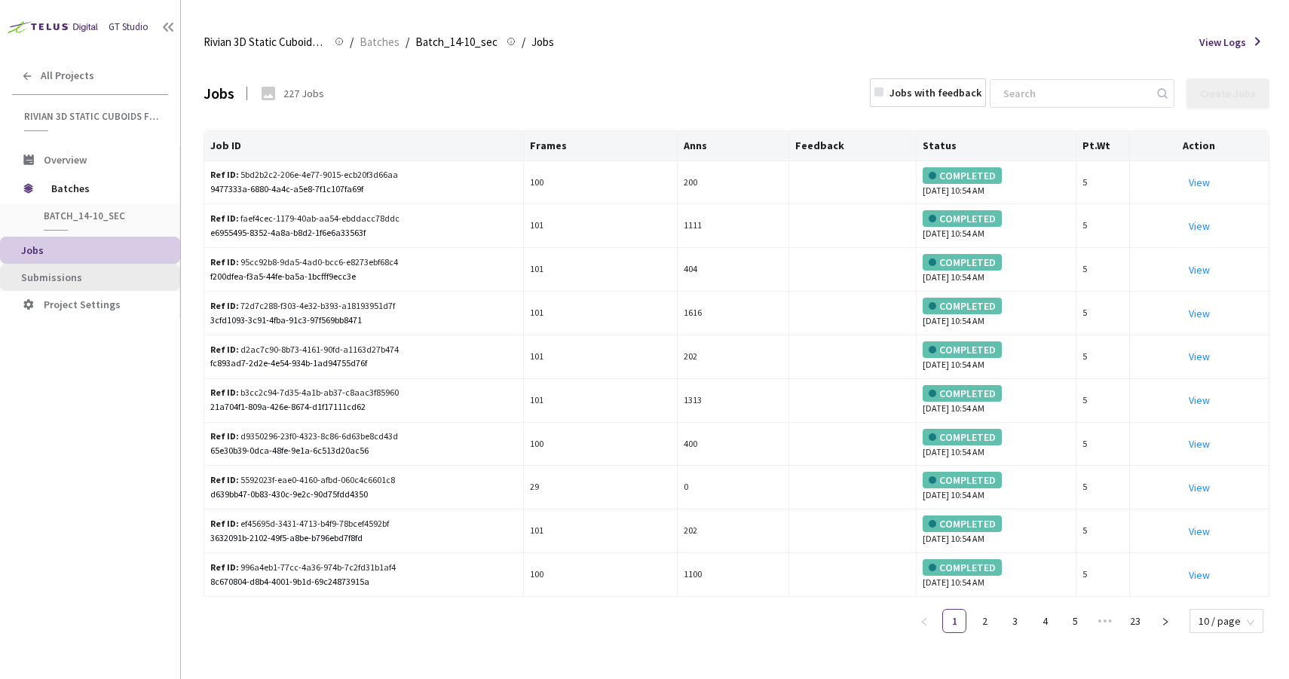
click at [124, 284] on li "Submissions" at bounding box center [90, 277] width 180 height 27
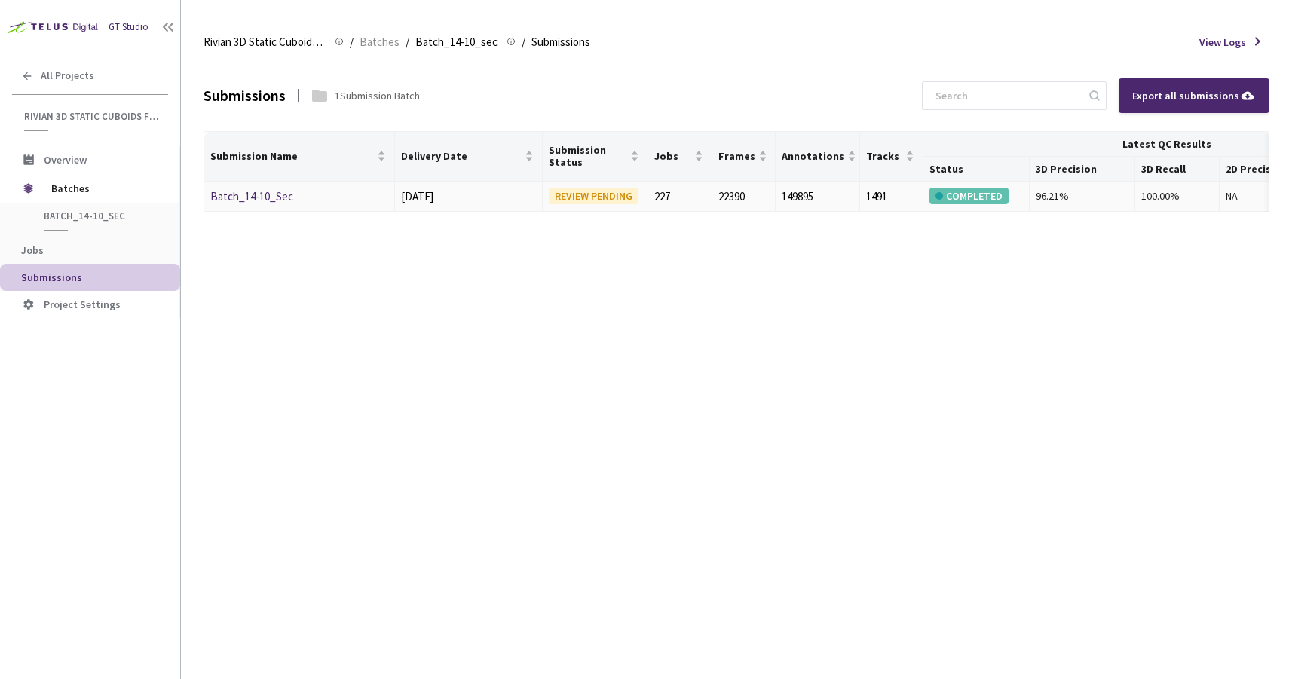
click at [252, 191] on link "Batch_14-10_Sec" at bounding box center [251, 196] width 83 height 14
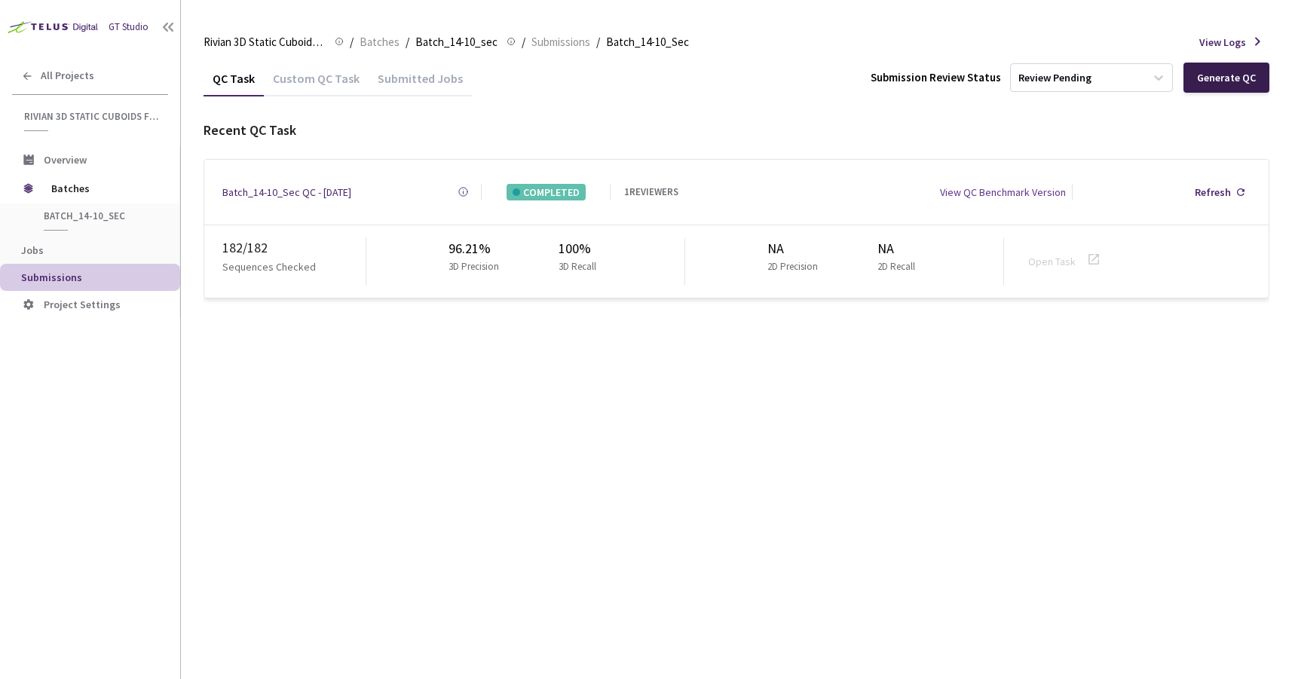
click at [1200, 78] on div "Generate QC" at bounding box center [1226, 78] width 59 height 12
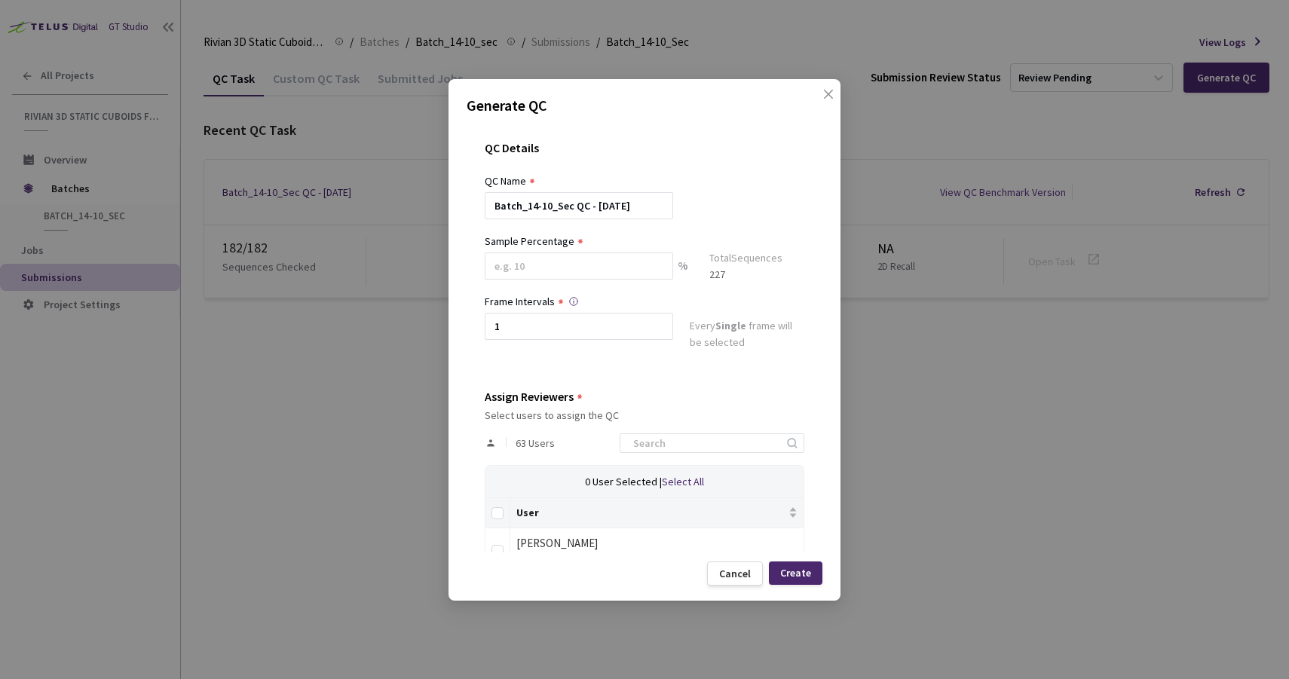
click at [513, 283] on div at bounding box center [579, 287] width 188 height 14
click at [507, 272] on input at bounding box center [579, 266] width 188 height 27
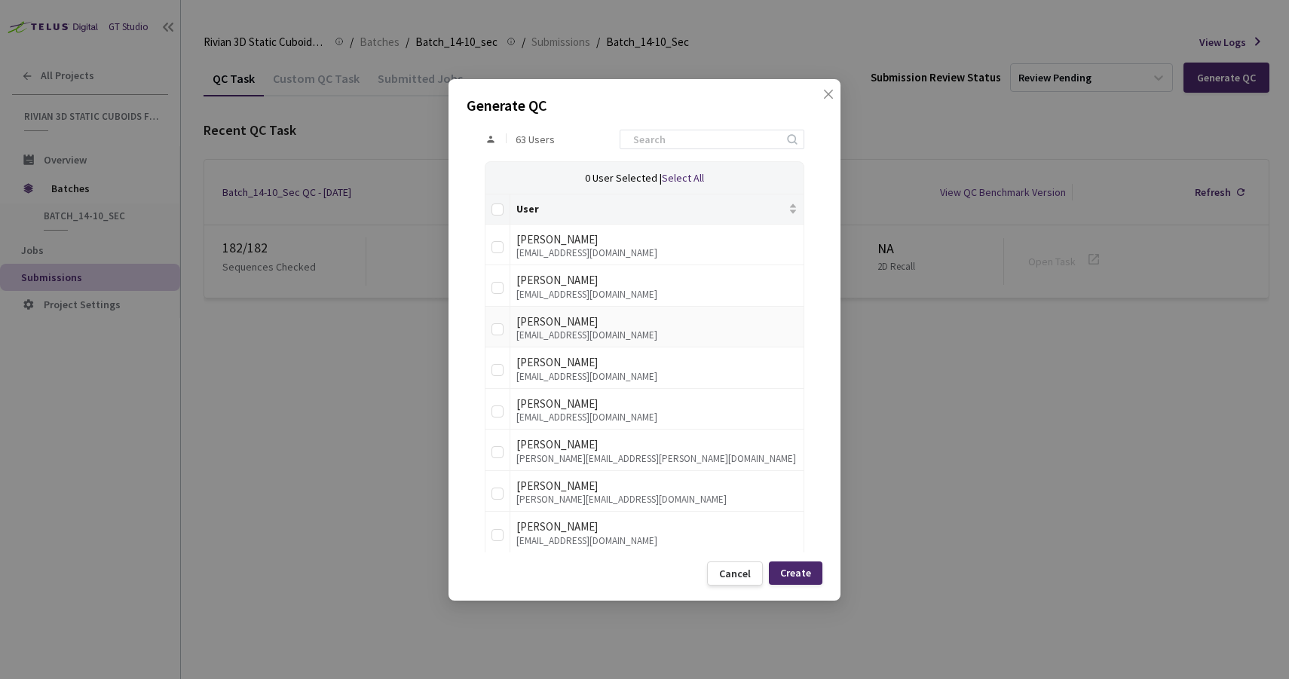
scroll to position [403, 0]
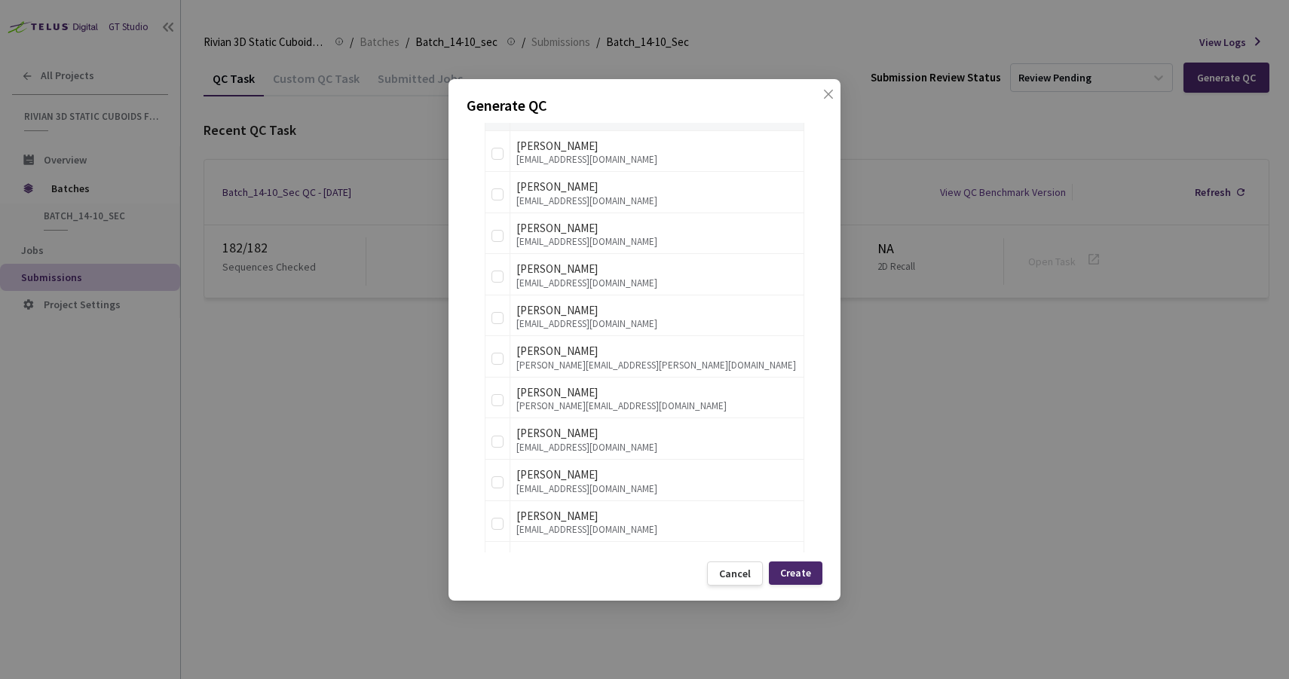
type input "30"
click at [473, 380] on div "QC Details QC Name Batch_14-10_Sec QC - 10 Sep, 2025 Sample Percentage 30 % Sam…" at bounding box center [645, 338] width 356 height 430
click at [500, 191] on input "checkbox" at bounding box center [498, 194] width 12 height 12
checkbox input "true"
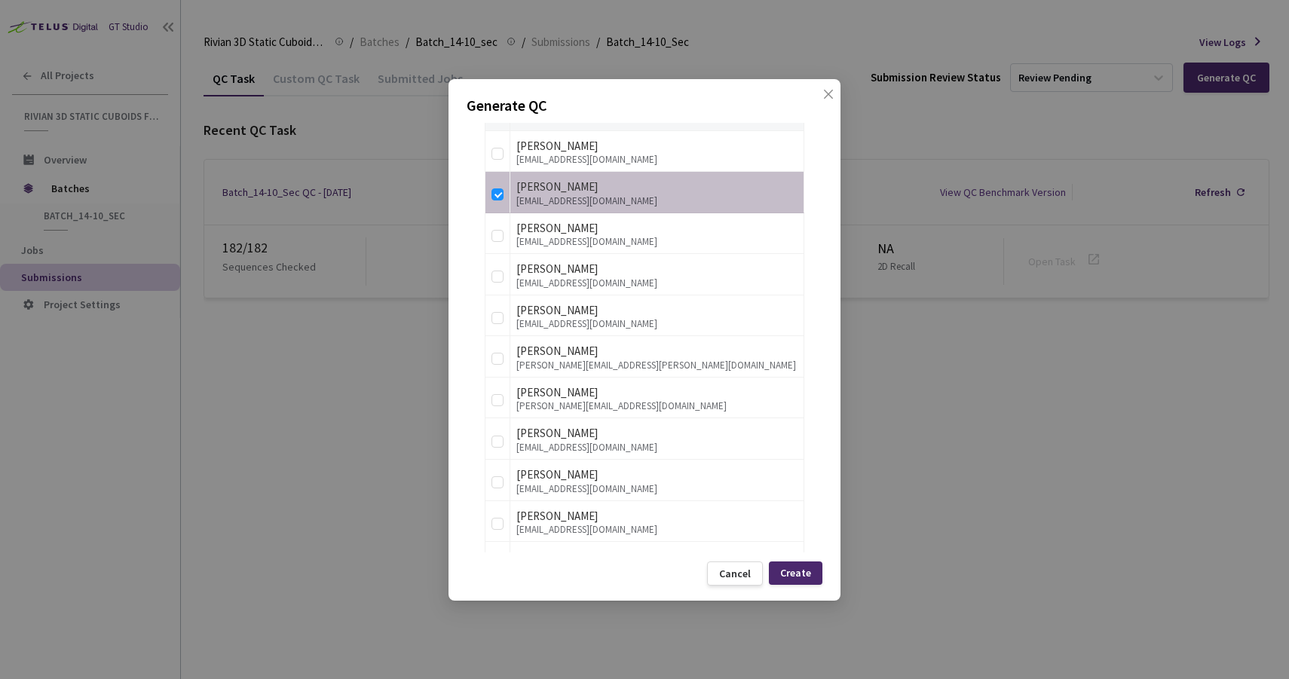
scroll to position [1939, 0]
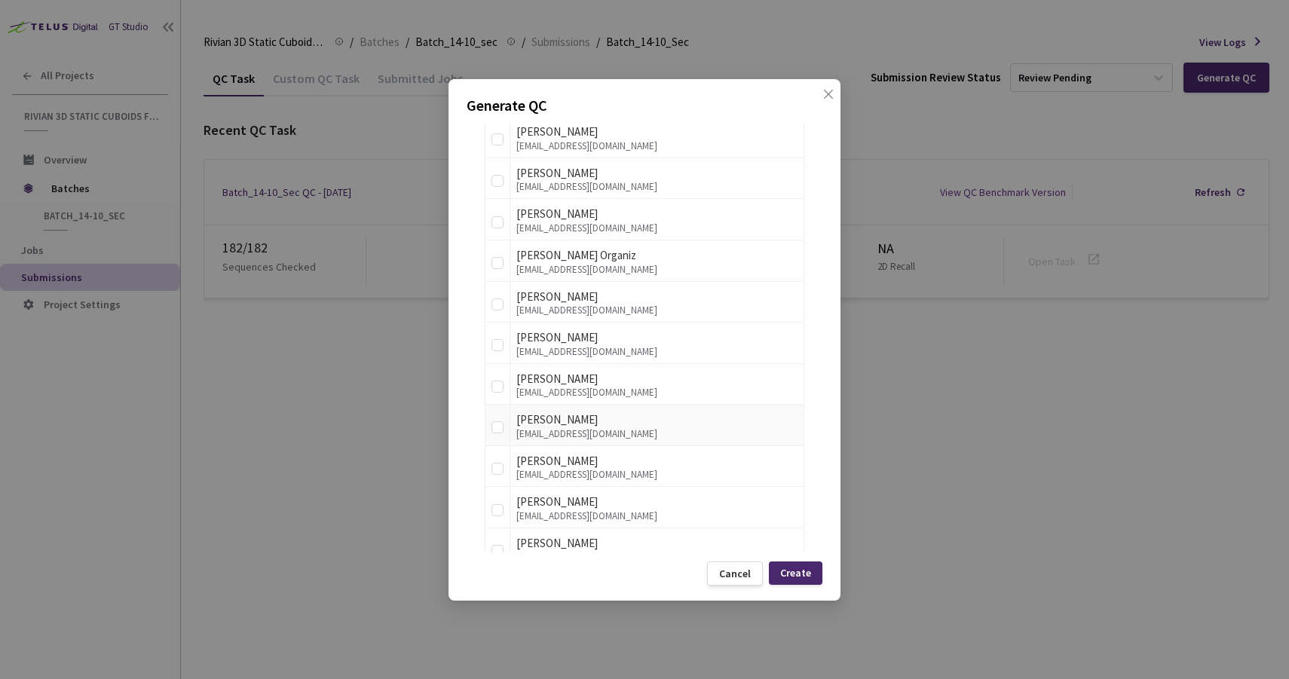
click at [621, 423] on div "Nemanja Plazinic" at bounding box center [656, 420] width 281 height 18
click at [494, 428] on input "checkbox" at bounding box center [498, 427] width 12 height 12
checkbox input "true"
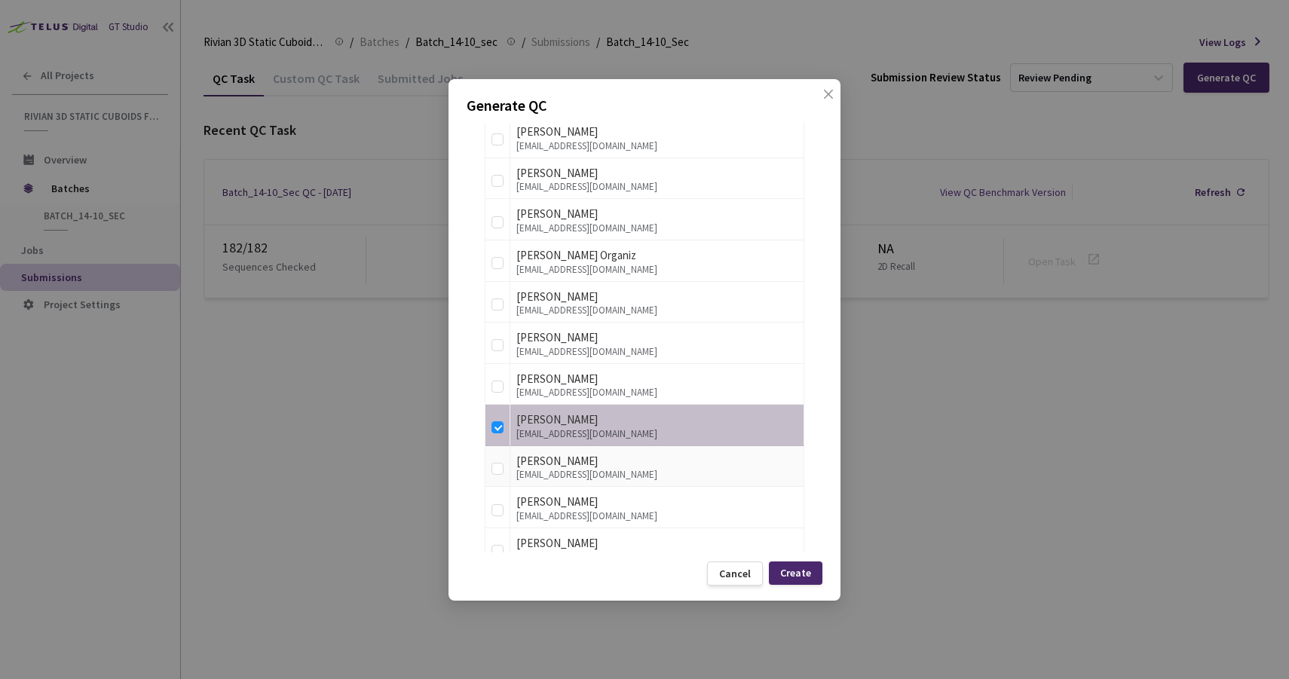
click at [575, 477] on div "amitrovic@rivian.com" at bounding box center [656, 475] width 281 height 11
click at [502, 468] on input "checkbox" at bounding box center [498, 469] width 12 height 12
checkbox input "true"
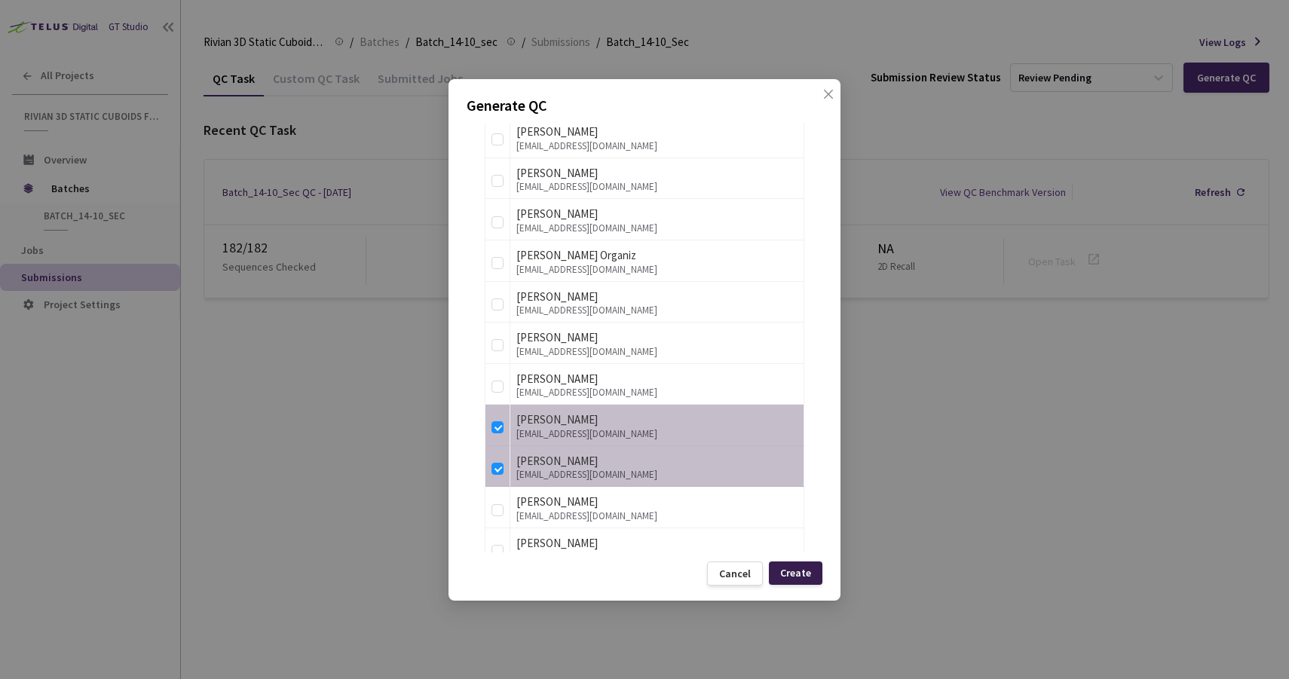
click at [814, 572] on div "Create" at bounding box center [796, 573] width 54 height 23
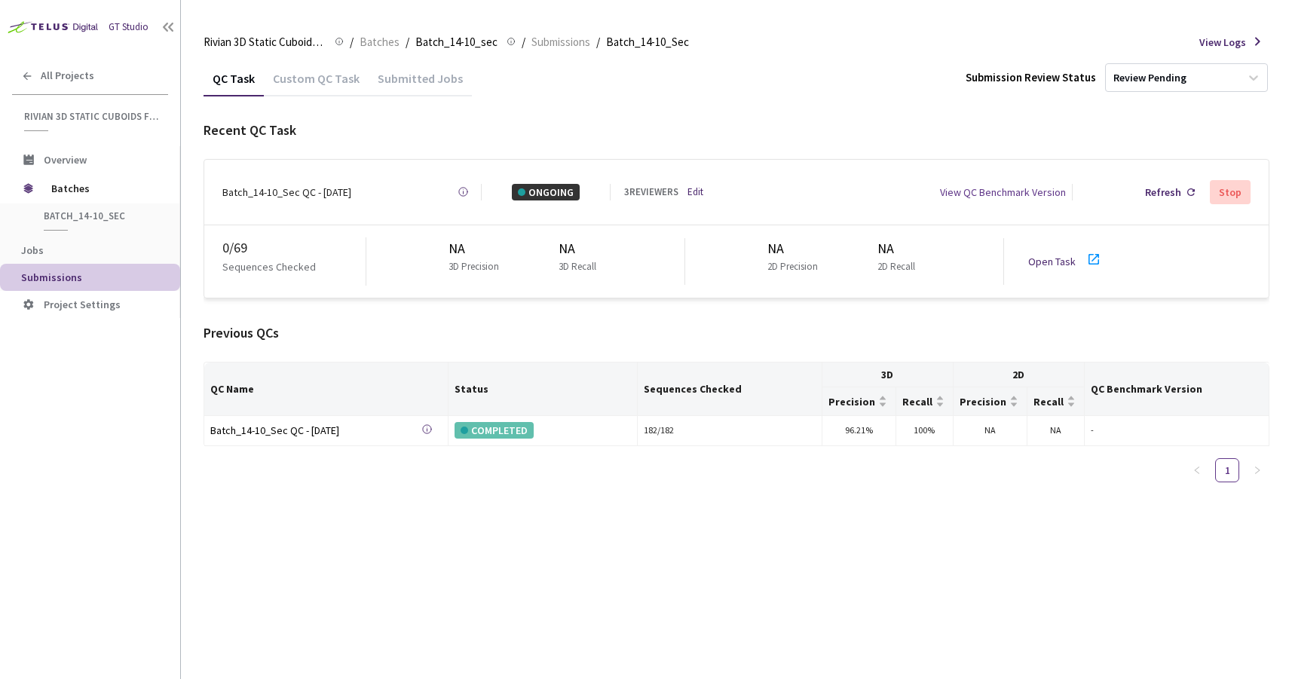
click at [1055, 255] on link "Open Task" at bounding box center [1051, 262] width 47 height 14
